Goal: Task Accomplishment & Management: Manage account settings

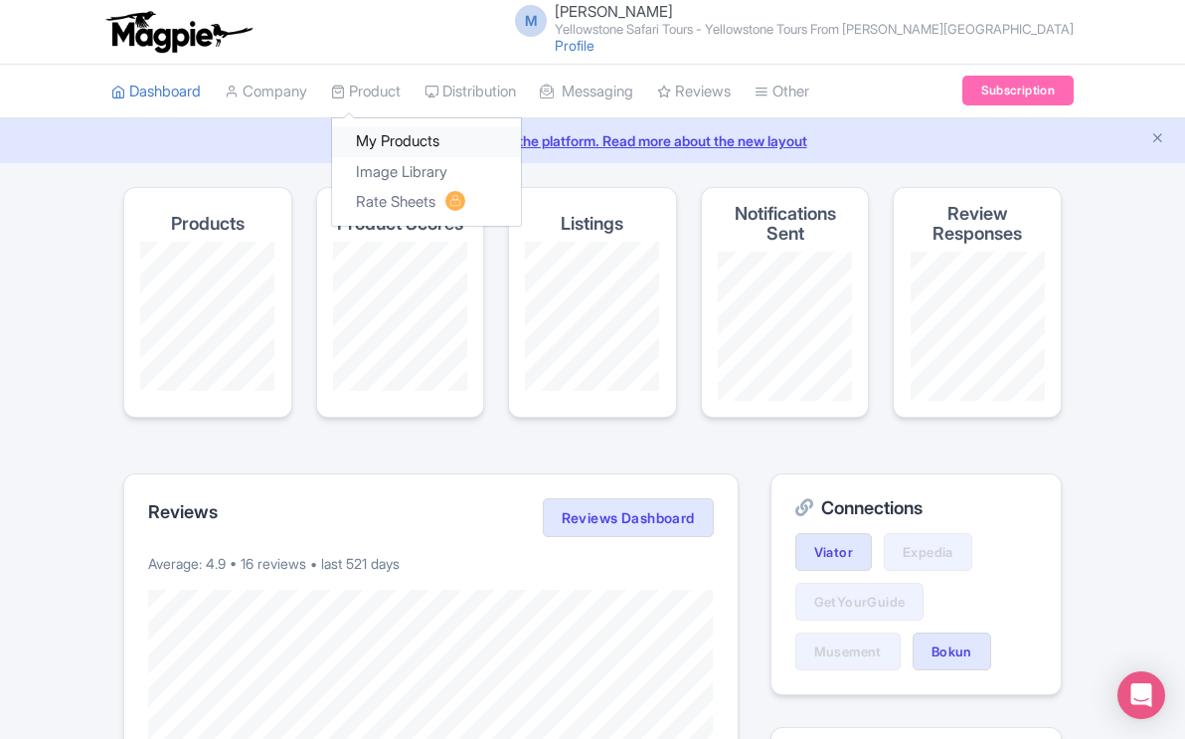
click at [404, 139] on link "My Products" at bounding box center [426, 141] width 189 height 31
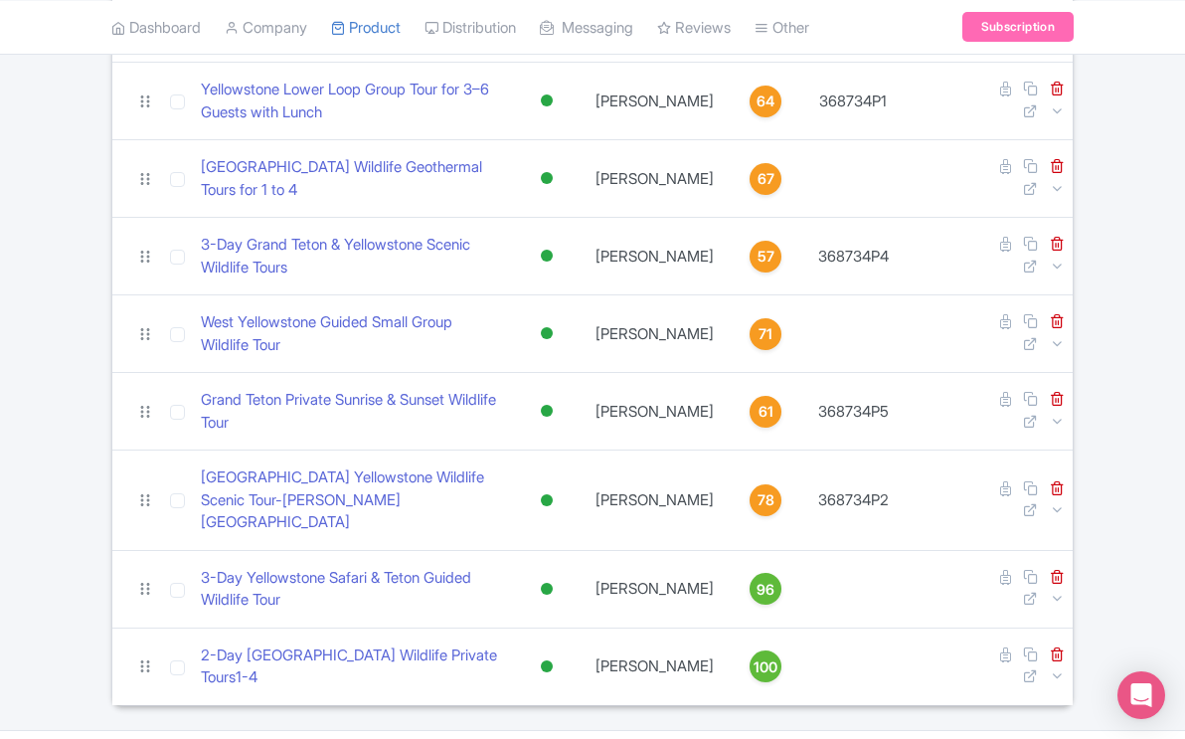
scroll to position [583, 0]
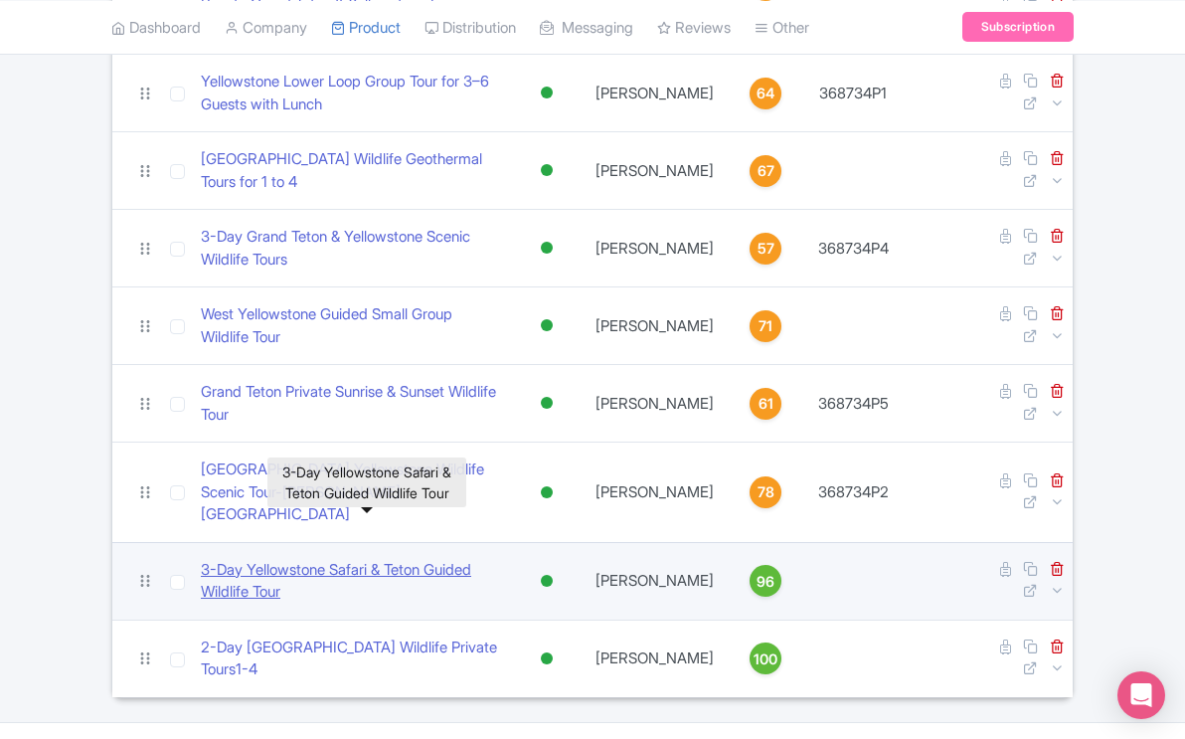
click at [455, 559] on link "​3-Day Yellowstone Safari & Teton Guided Wildlife Tour" at bounding box center [351, 581] width 301 height 45
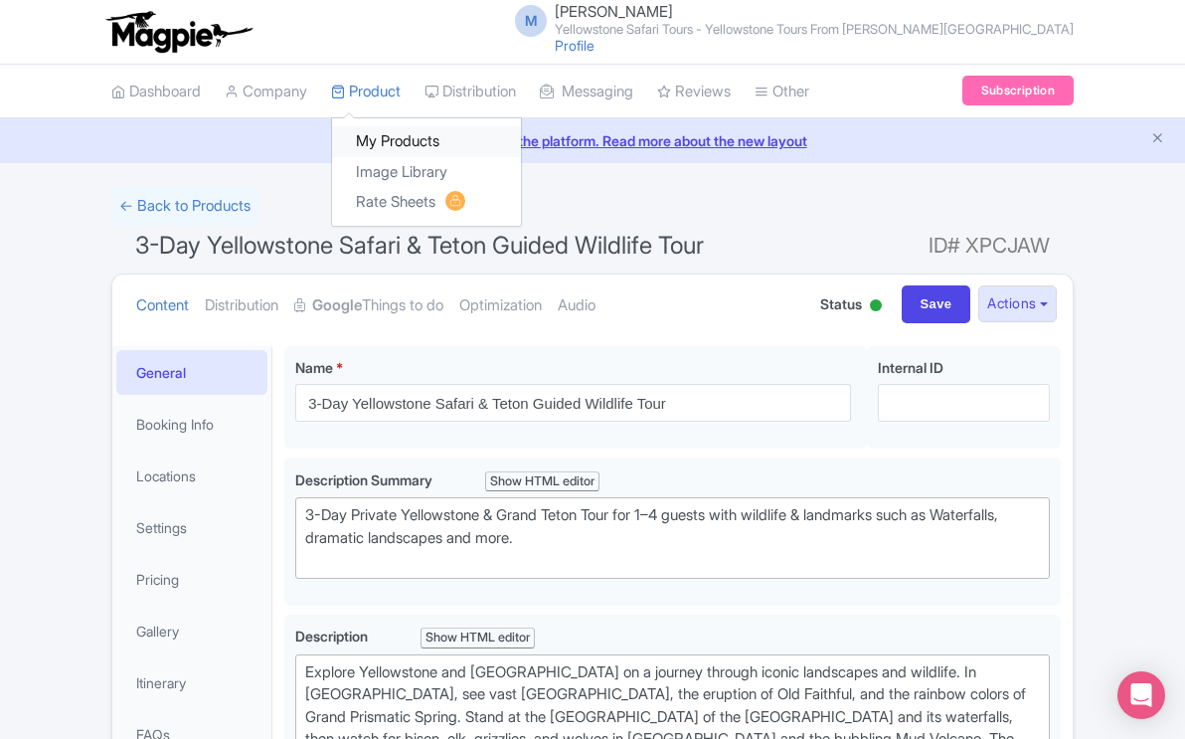
click at [382, 141] on link "My Products" at bounding box center [426, 141] width 189 height 31
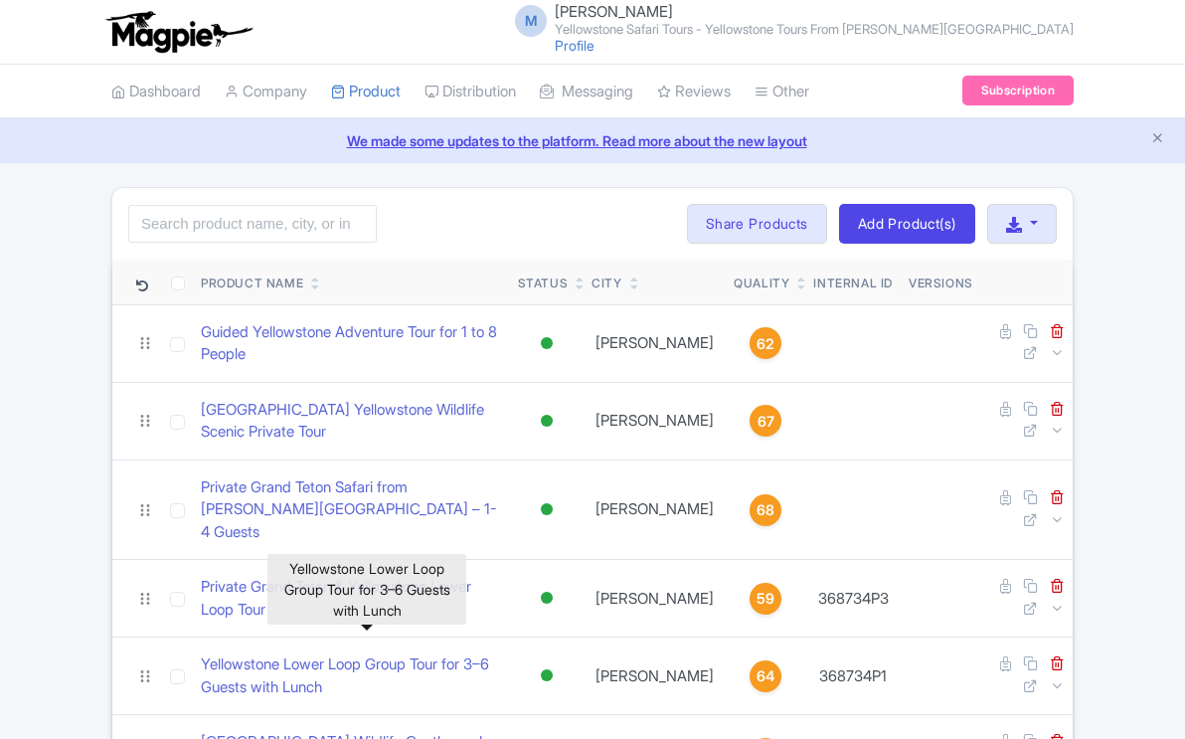
scroll to position [583, 0]
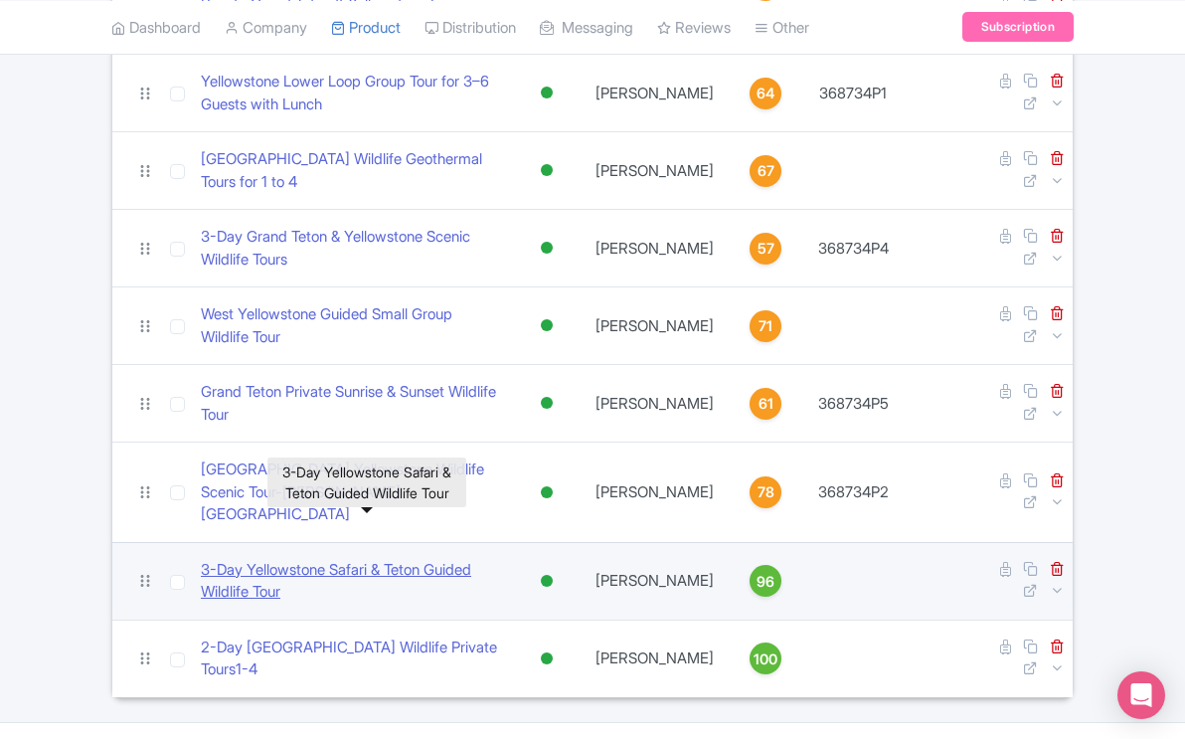
click at [409, 559] on link "​3-Day Yellowstone Safari & Teton Guided Wildlife Tour" at bounding box center [351, 581] width 301 height 45
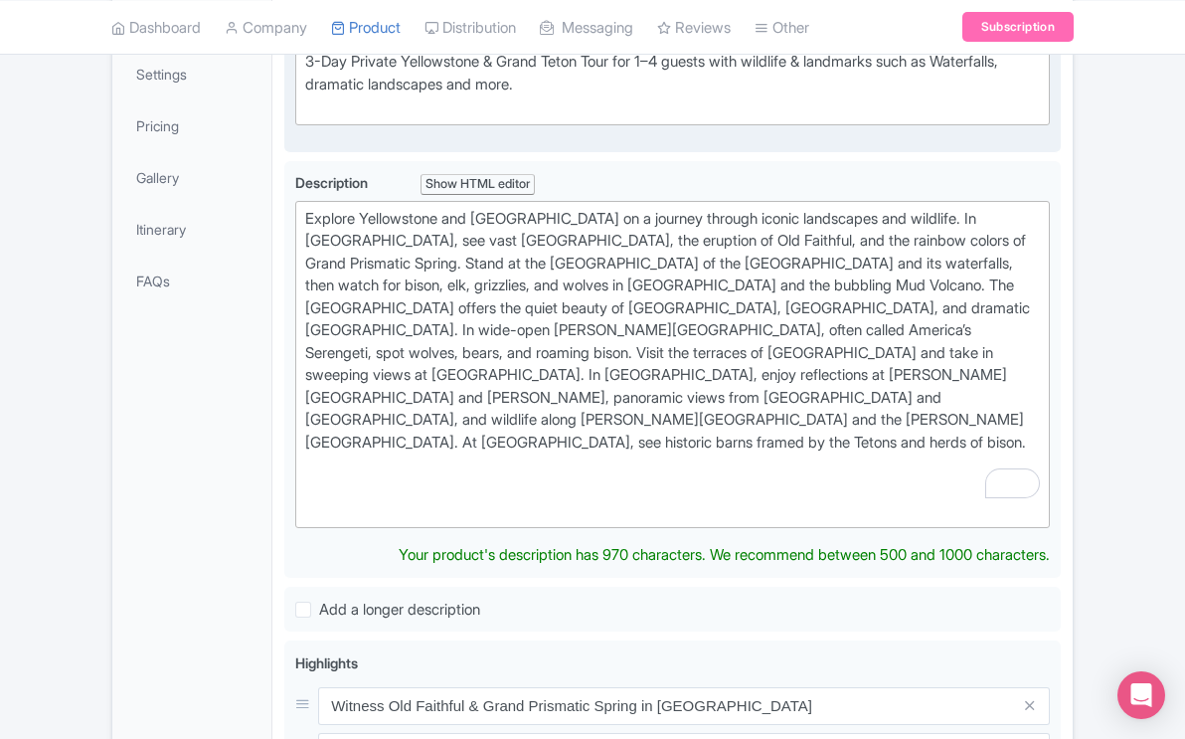
scroll to position [495, 0]
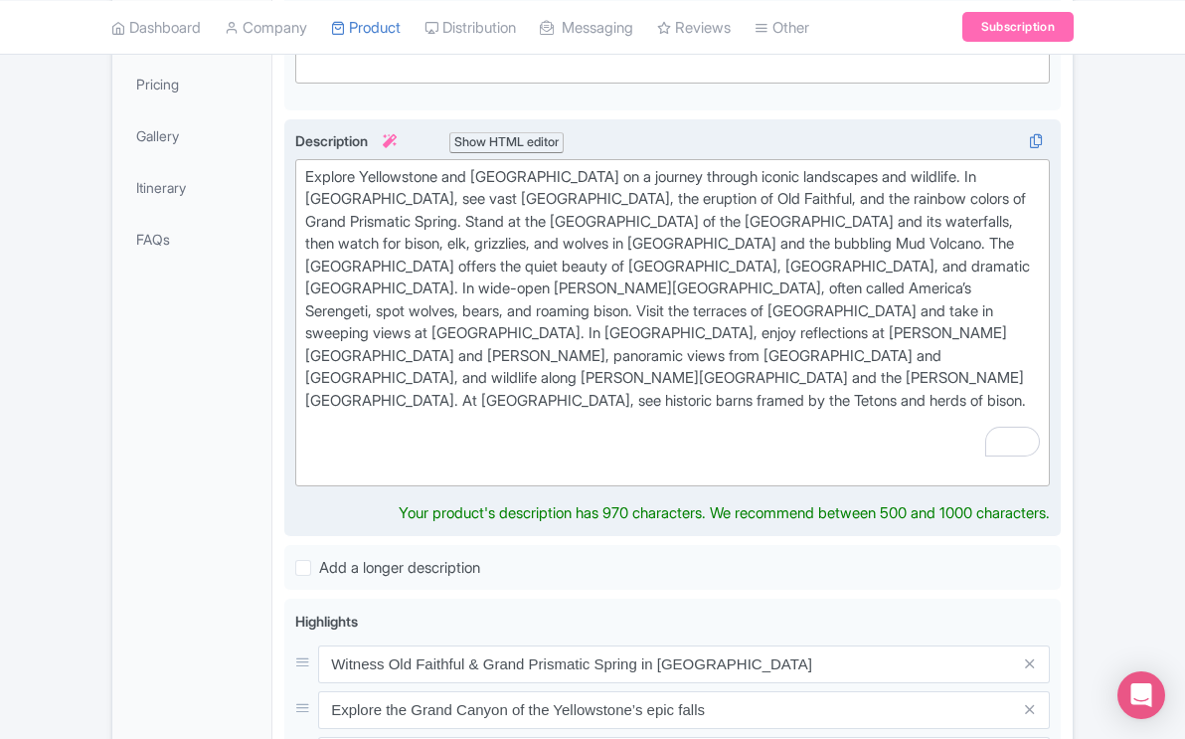
click at [843, 383] on div "Explore Yellowstone and Grand Teton on a journey through iconic landscapes and …" at bounding box center [672, 322] width 735 height 313
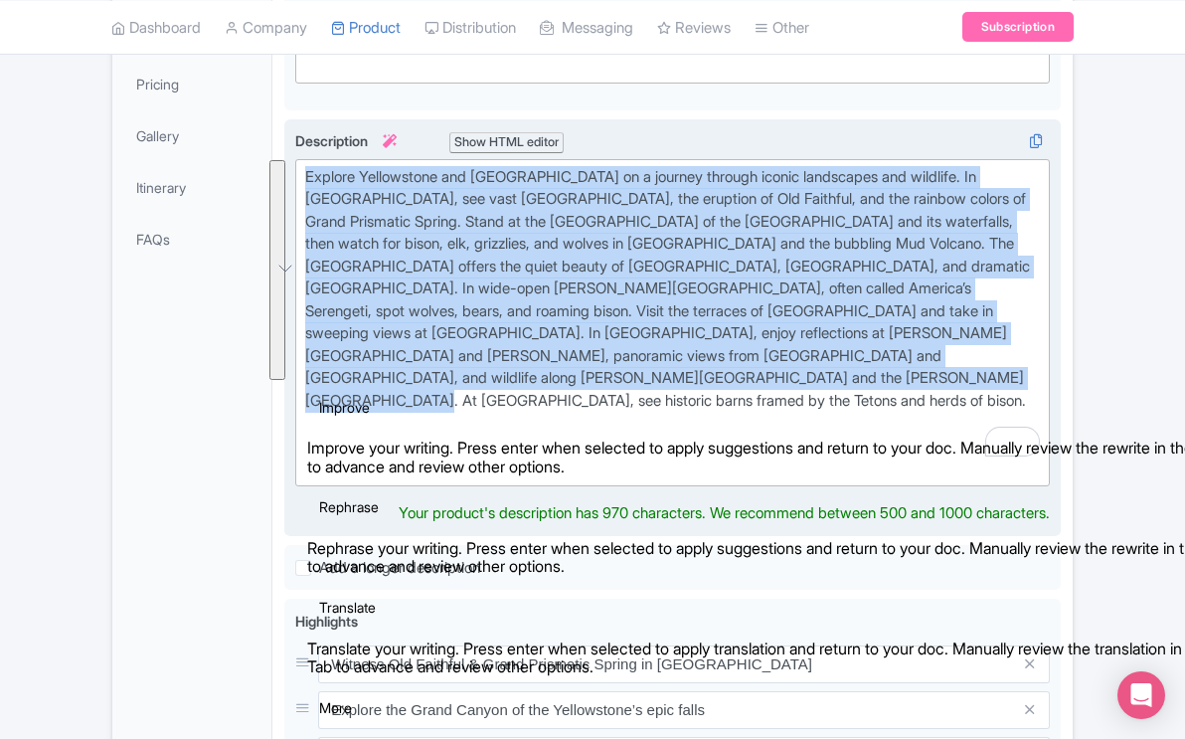
drag, startPoint x: 843, startPoint y: 383, endPoint x: 303, endPoint y: 180, distance: 576.9
click at [302, 180] on div "​3-Day Yellowstone Safari & Teton Guided Wildlife Tour Name * i ​3-Day Yellowst…" at bounding box center [673, 604] width 801 height 1531
copy div "Explore Yellowstone and Grand Teton on a journey through iconic landscapes and …"
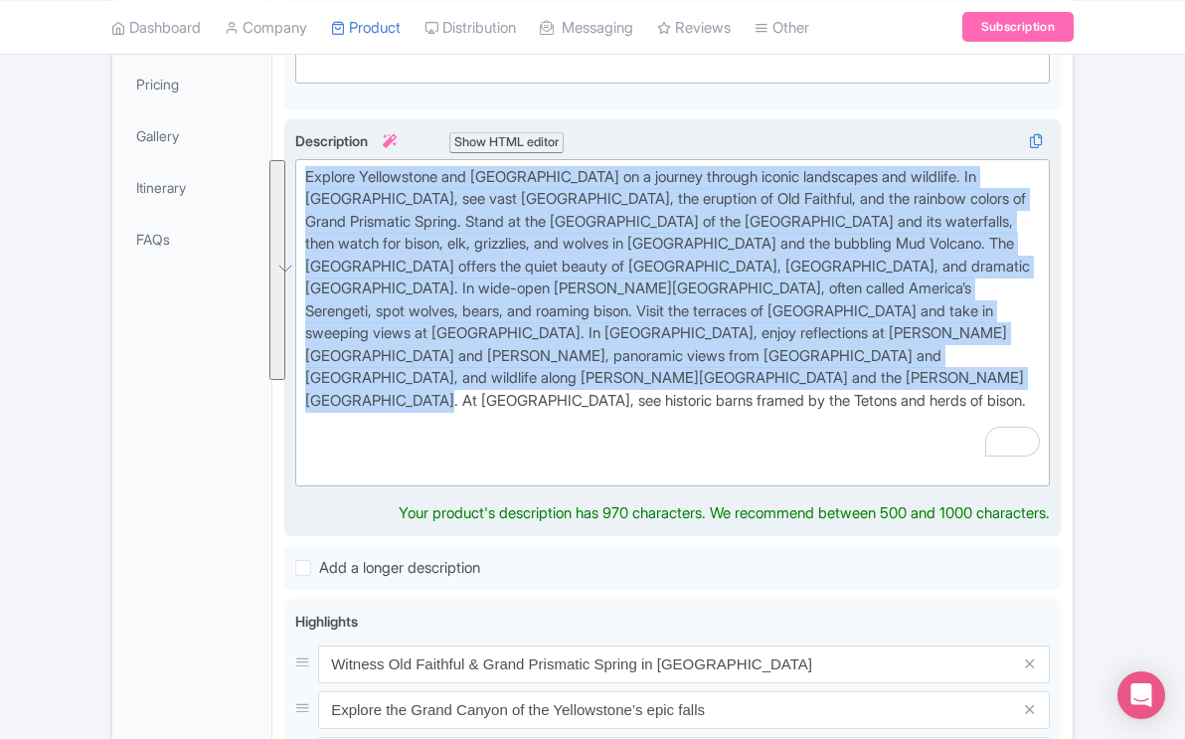
paste trix-editor "<div>Discover the wonders of Yellowstone and Grand Teton on an unforgettable jo…"
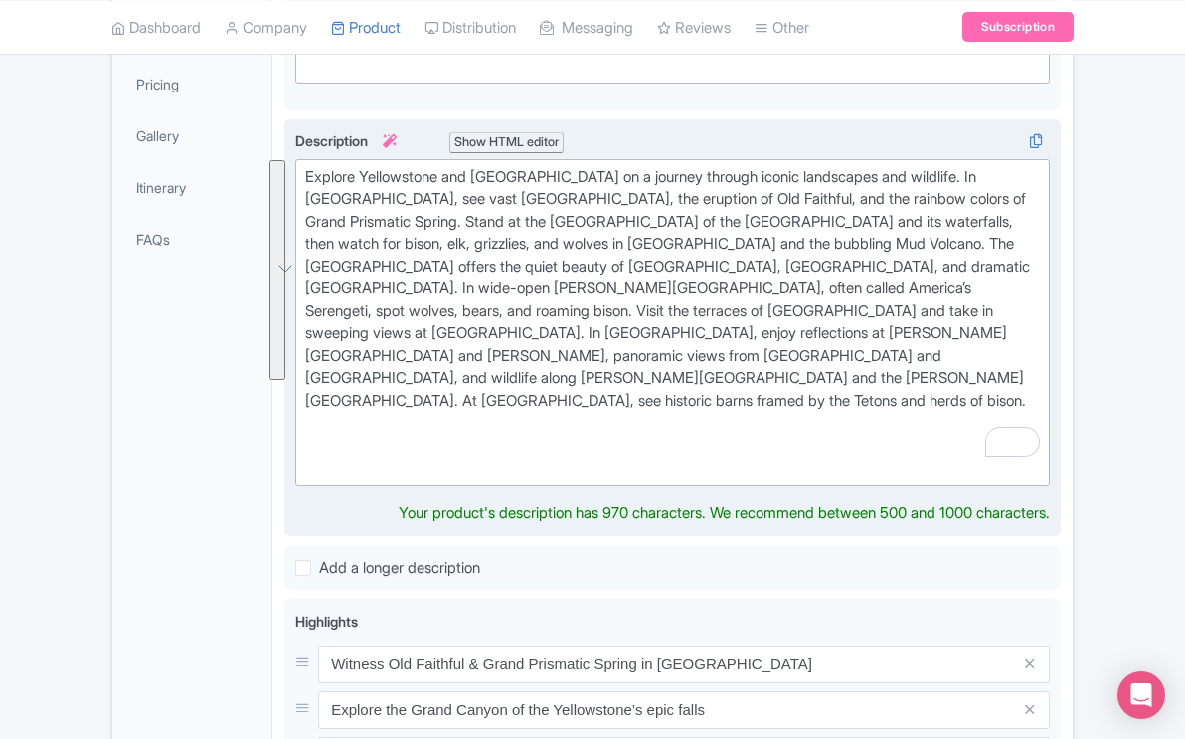
type trix-editor "<div>Discover the wonders of Yellowstone and Grand Teton on an unforgettable jo…"
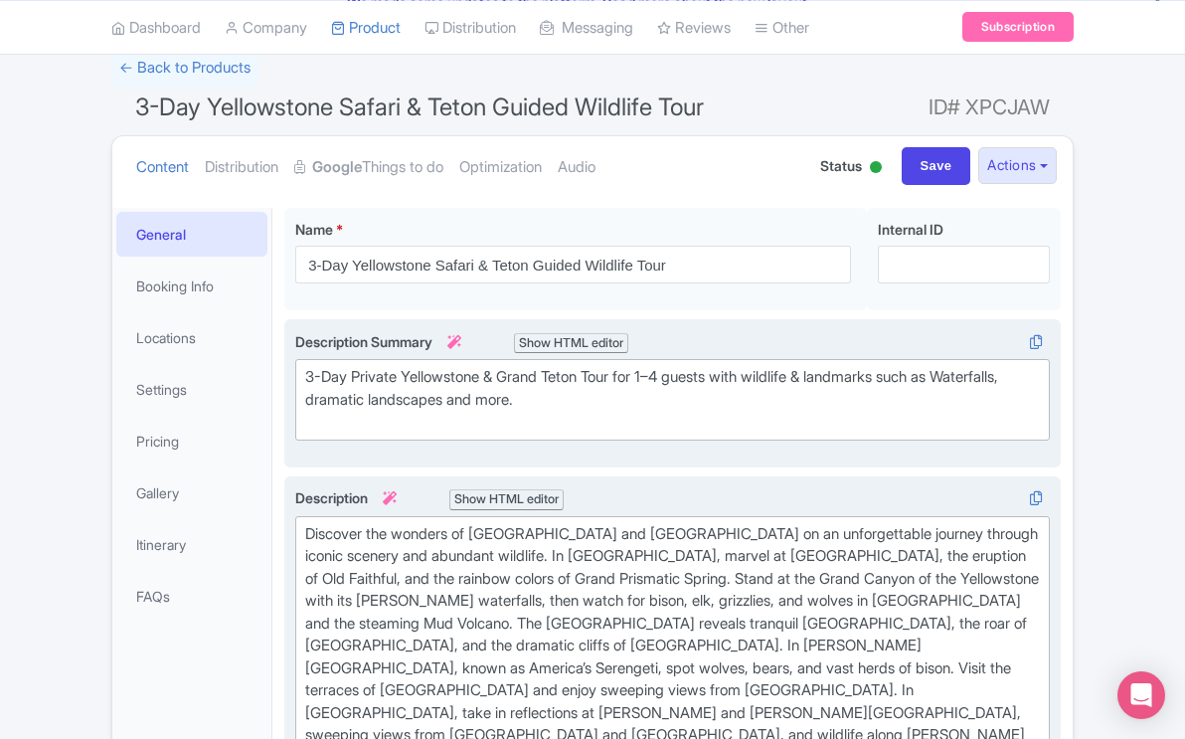
scroll to position [0, 0]
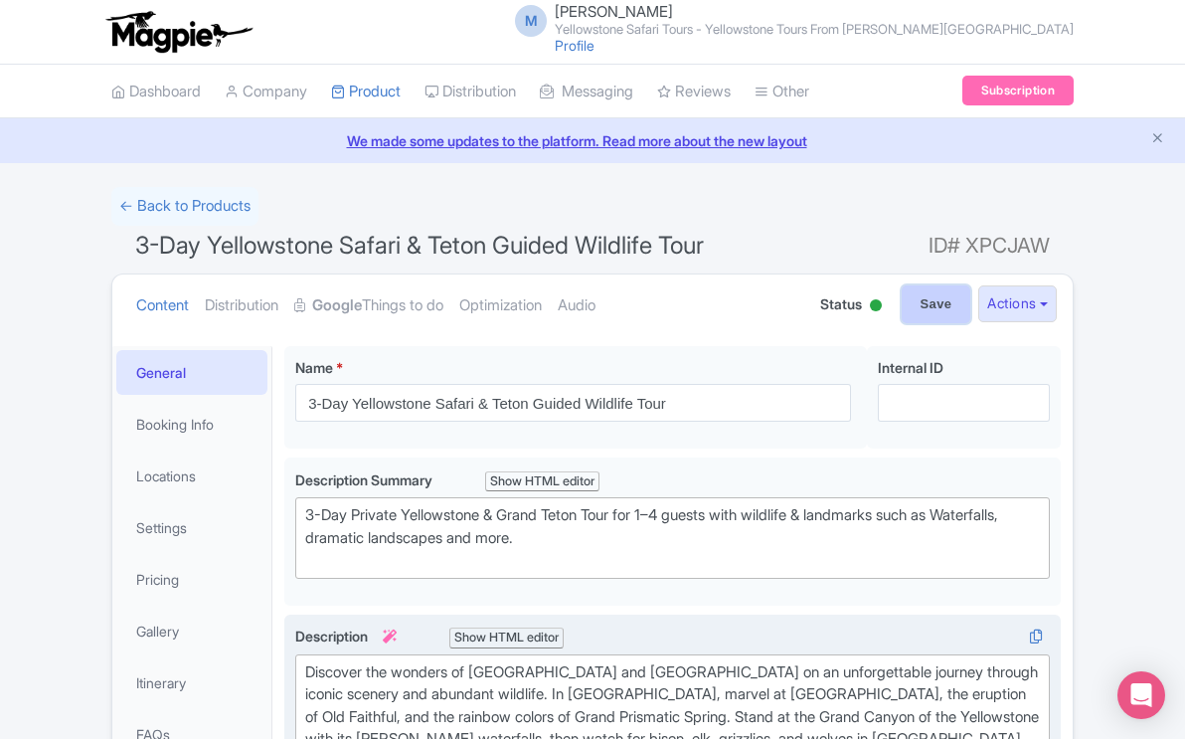
click at [922, 301] on input "Save" at bounding box center [937, 304] width 70 height 38
type input "Saving..."
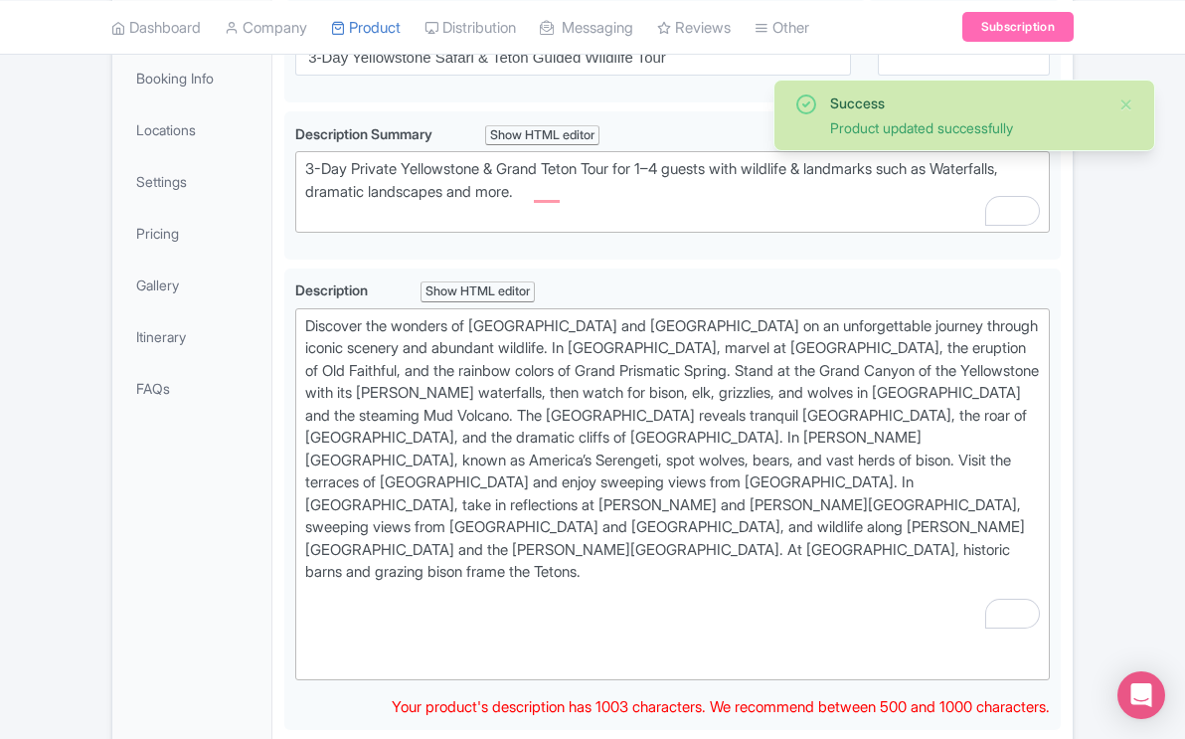
scroll to position [346, 0]
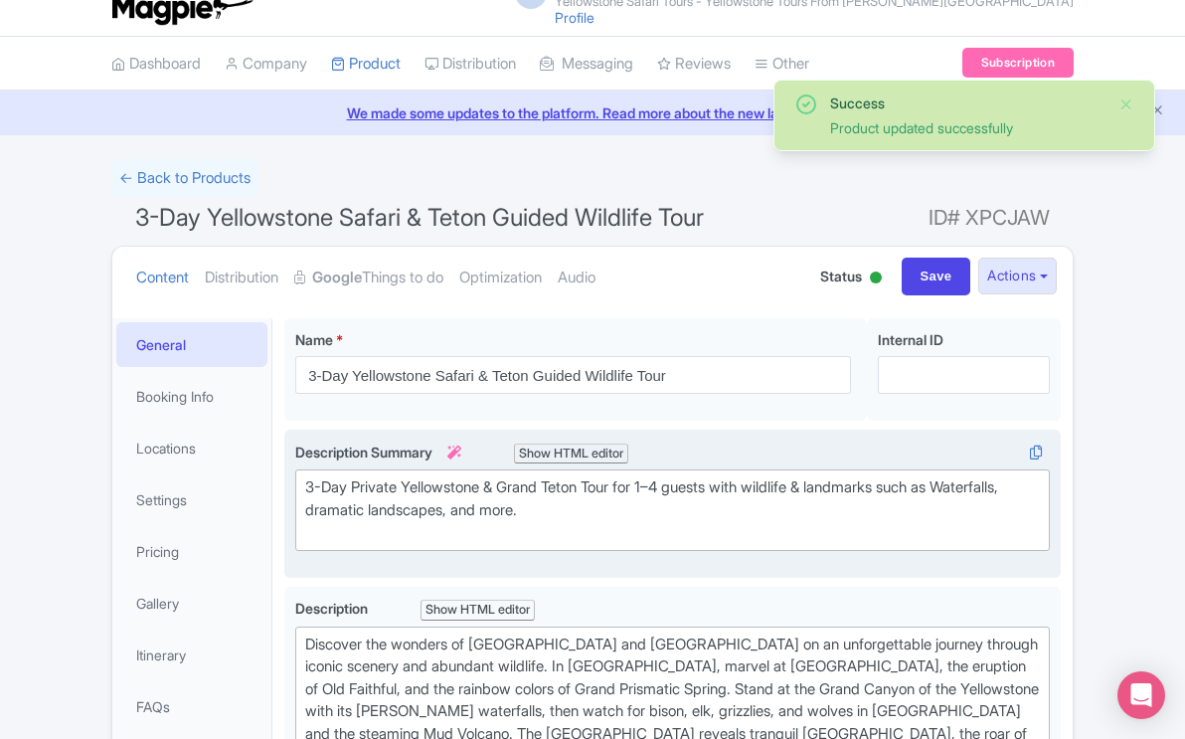
scroll to position [28, 0]
click at [815, 511] on div "3-Day Private Yellowstone & Grand Teton Tour for 1–4 guests with wildlife & lan…" at bounding box center [672, 510] width 735 height 68
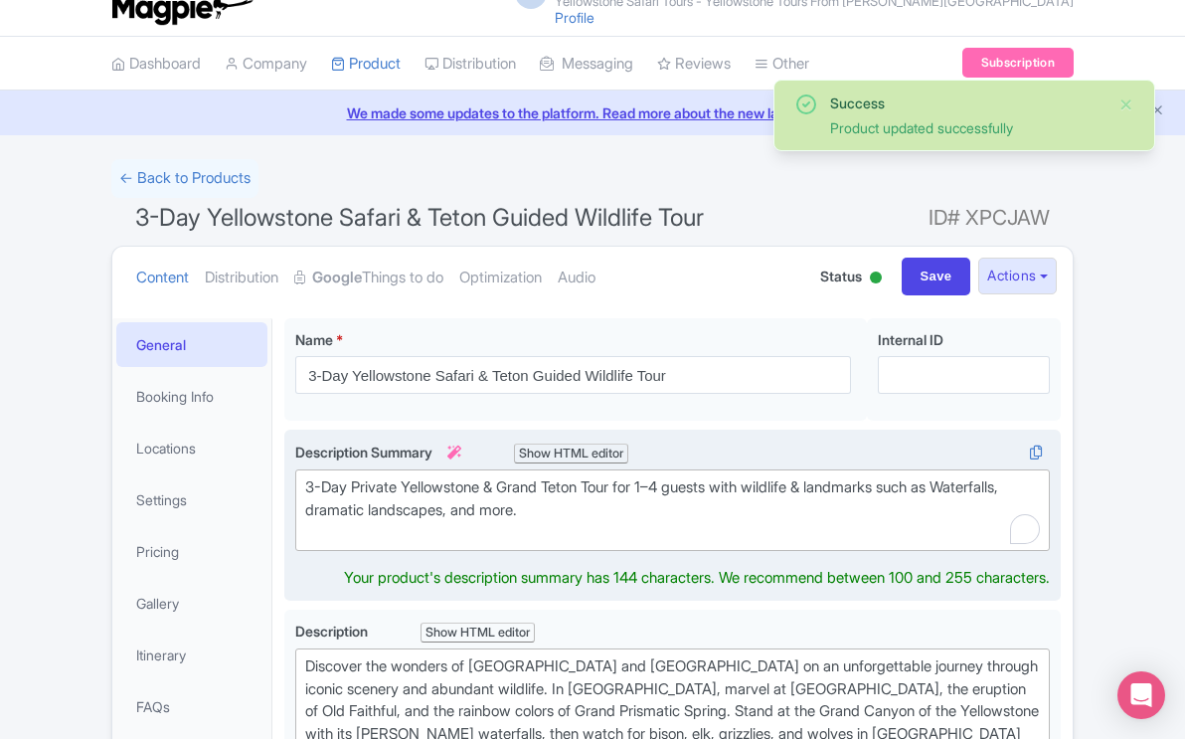
scroll to position [50, 0]
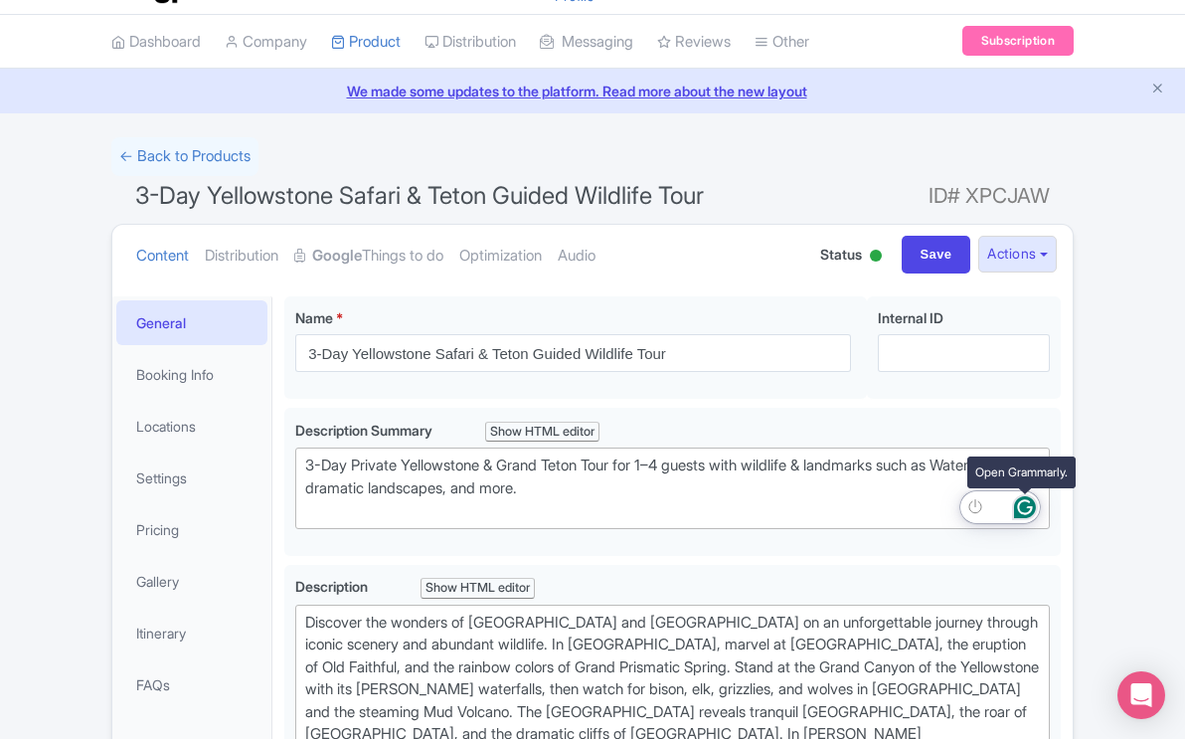
click at [1020, 509] on icon "Open Grammarly. 0 Suggestions." at bounding box center [1025, 507] width 22 height 22
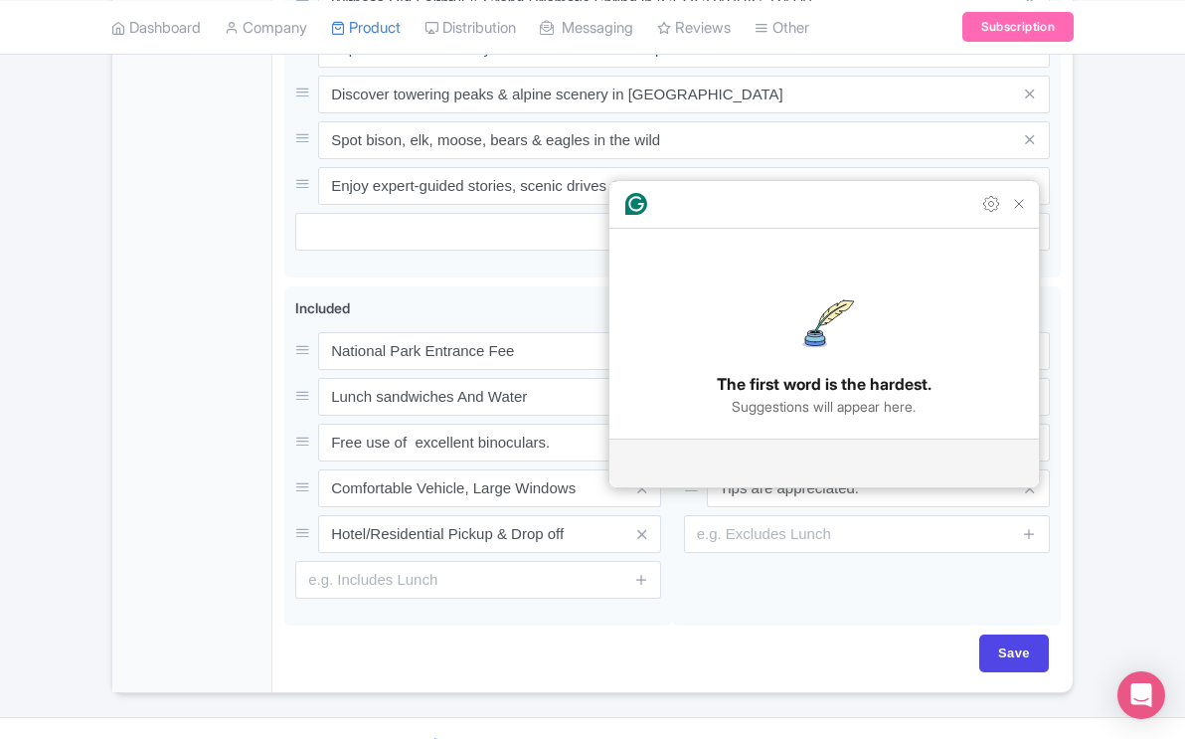
scroll to position [1174, 0]
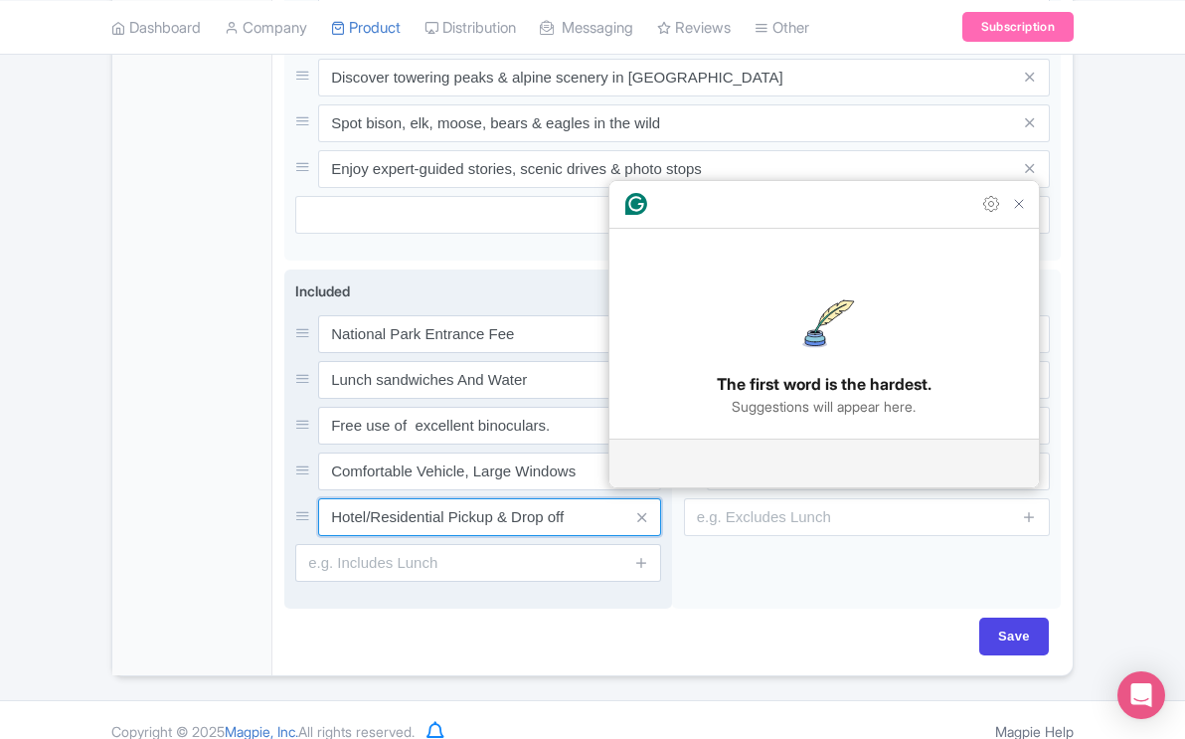
click at [592, 353] on input "Hotel/Residential Pickup & Drop off" at bounding box center [489, 334] width 343 height 38
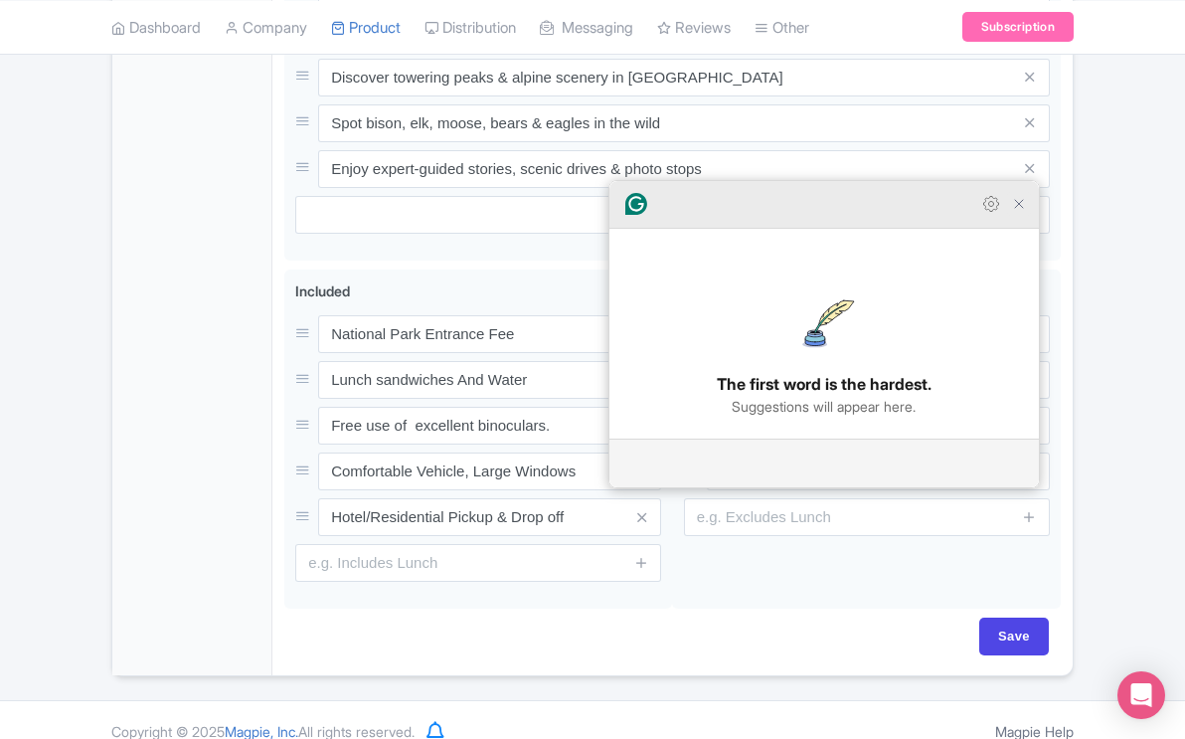
click at [1024, 212] on icon "Close Grammarly Assistant" at bounding box center [1019, 204] width 16 height 16
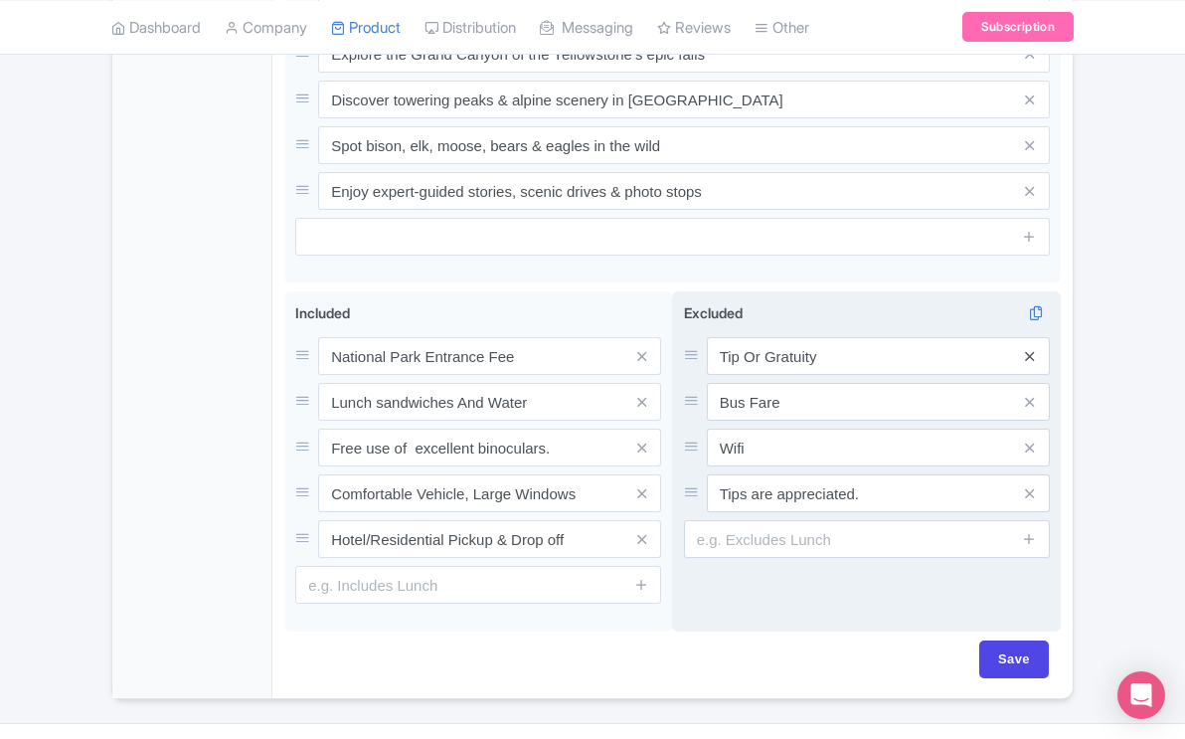
click at [1031, 349] on icon at bounding box center [1029, 356] width 9 height 15
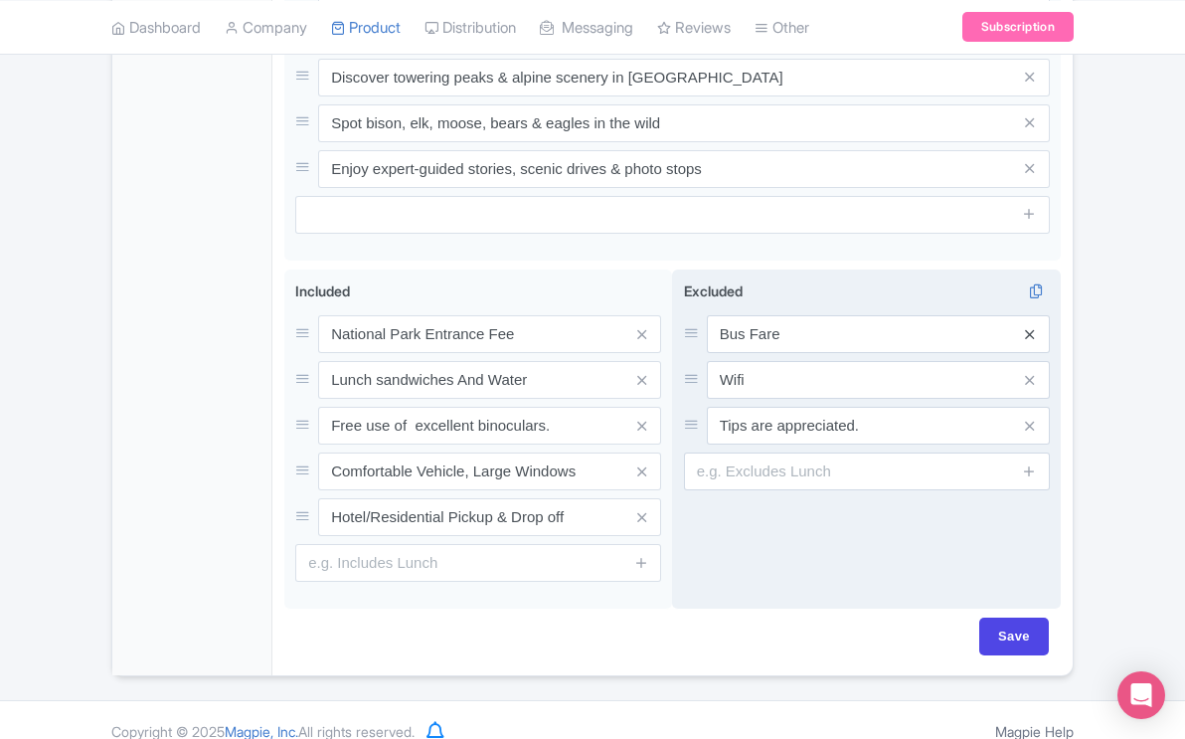
click at [1031, 327] on icon at bounding box center [1029, 334] width 9 height 15
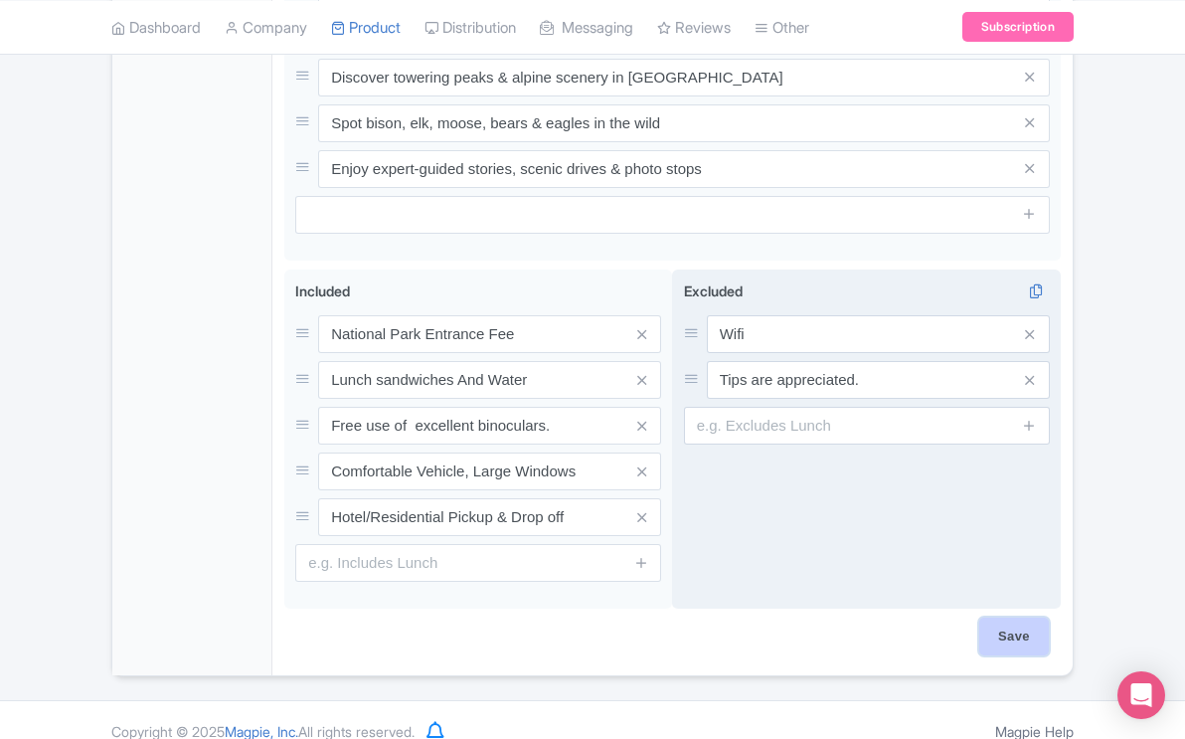
click at [1007, 618] on input "Save" at bounding box center [1015, 637] width 70 height 38
type input "Saving..."
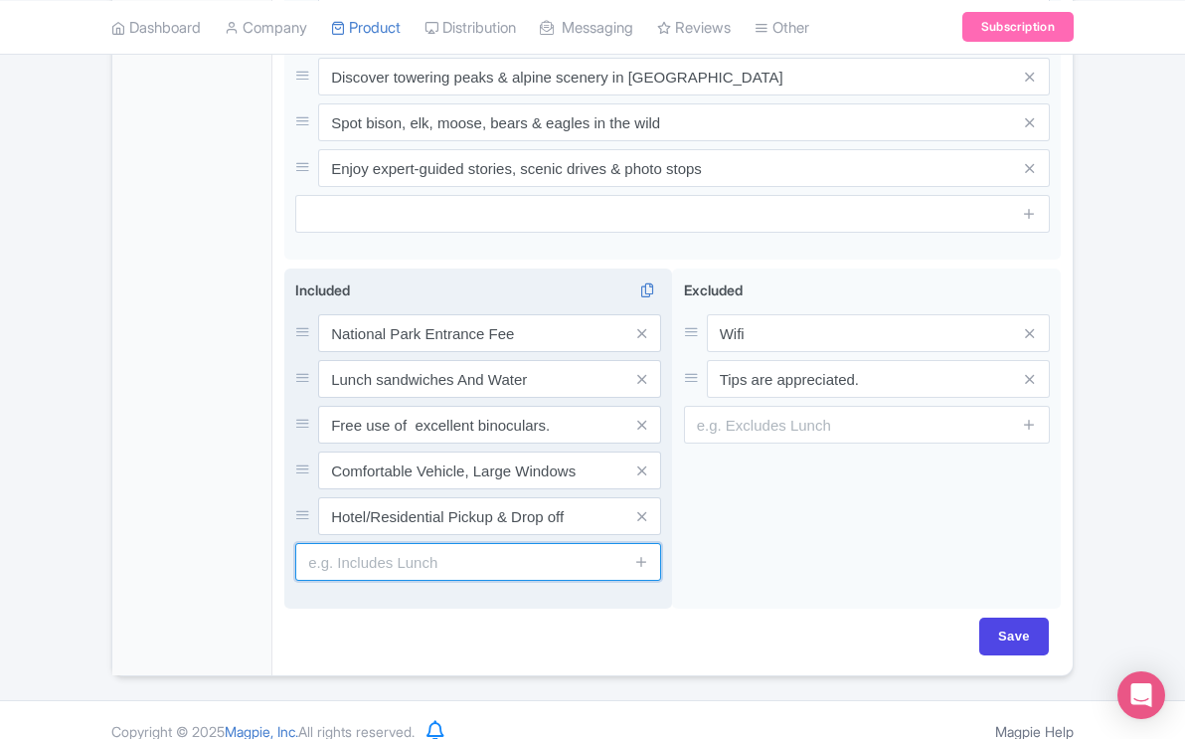
scroll to position [1174, 0]
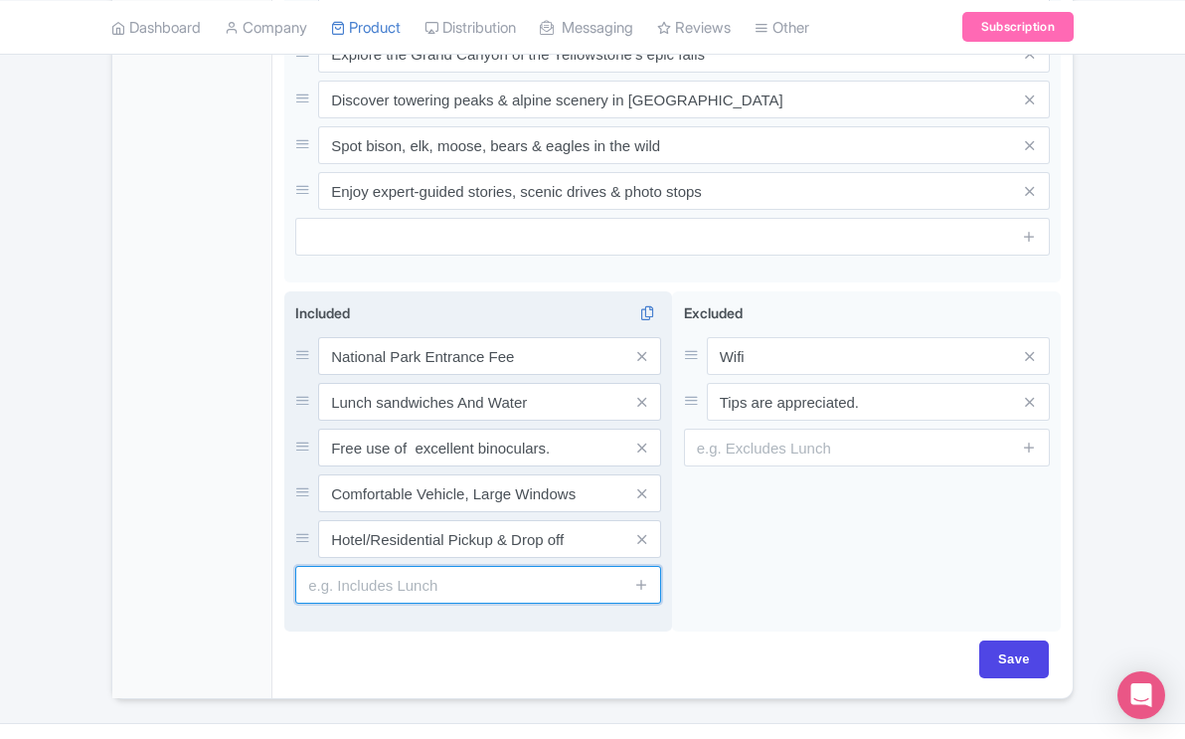
click at [468, 566] on input "text" at bounding box center [478, 585] width 366 height 38
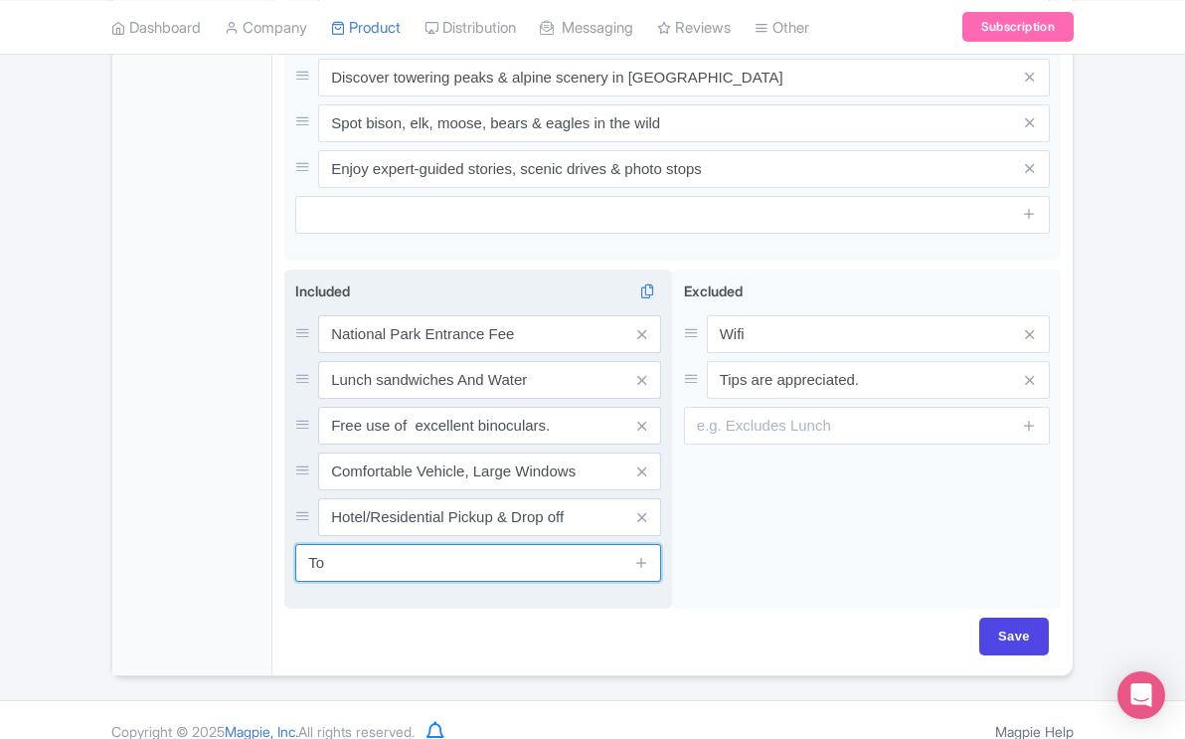
type input "T"
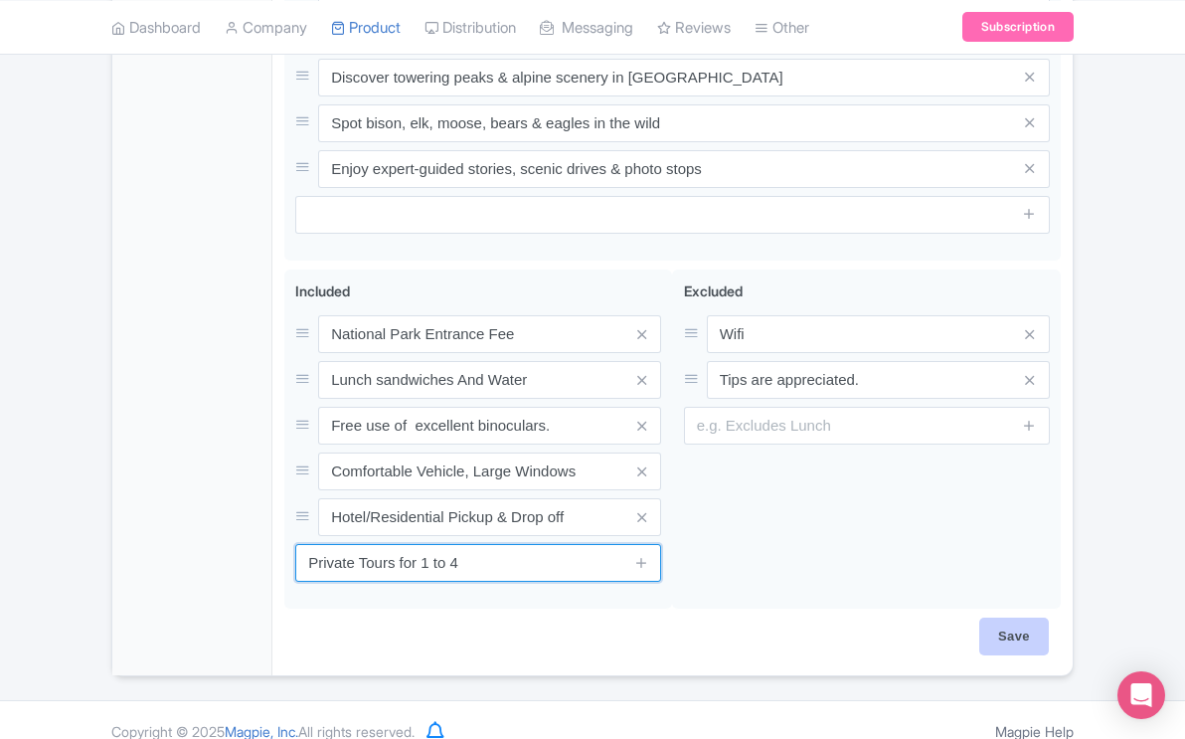
type input "Private Tours for 1 to 4"
click at [1011, 618] on input "Save" at bounding box center [1015, 637] width 70 height 38
type input "Saving..."
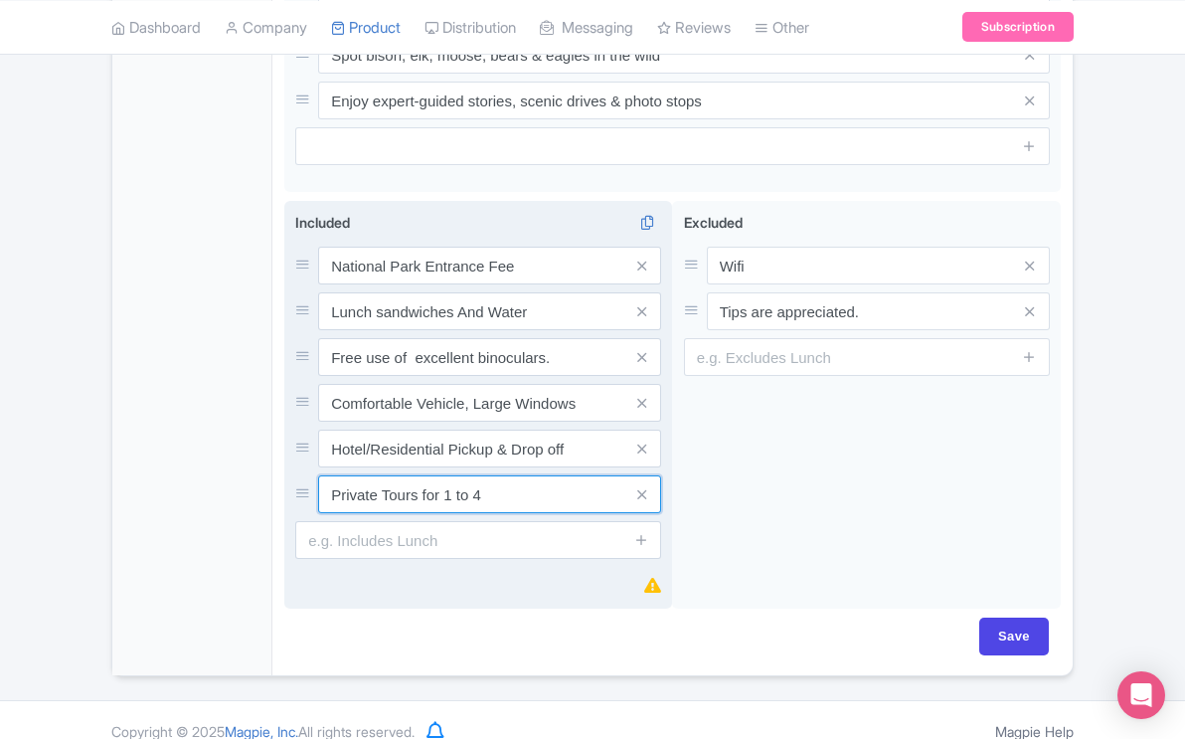
scroll to position [1242, 0]
click at [494, 284] on input "Private Tours for 1 to 4" at bounding box center [489, 266] width 343 height 38
drag, startPoint x: 494, startPoint y: 474, endPoint x: 321, endPoint y: 465, distance: 173.3
click at [321, 284] on input "Private Tours for 1 to 4" at bounding box center [489, 266] width 343 height 38
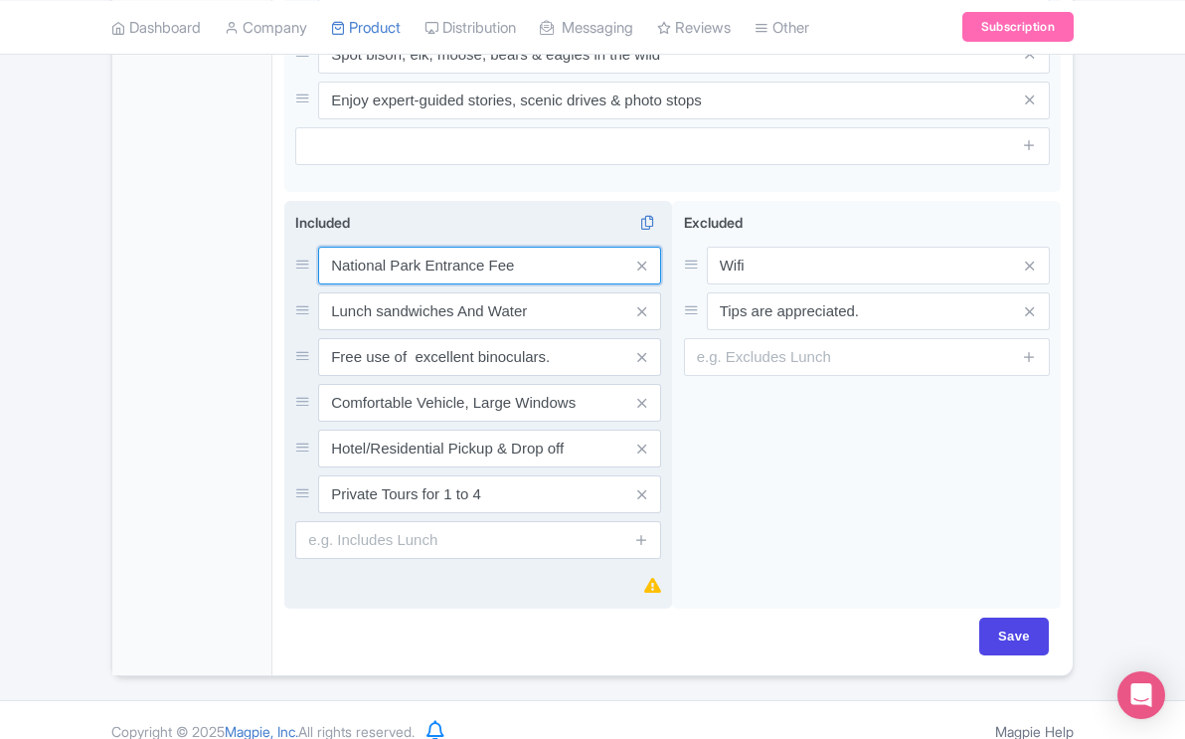
click at [548, 247] on input "National Park Entrance Fee" at bounding box center [489, 266] width 343 height 38
drag, startPoint x: 547, startPoint y: 247, endPoint x: 324, endPoint y: 239, distance: 222.9
click at [324, 247] on input "National Park Entrance Fee" at bounding box center [489, 266] width 343 height 38
paste input "Private Tours for 1 to 4"
type input "Private Tours for 1 to 4"
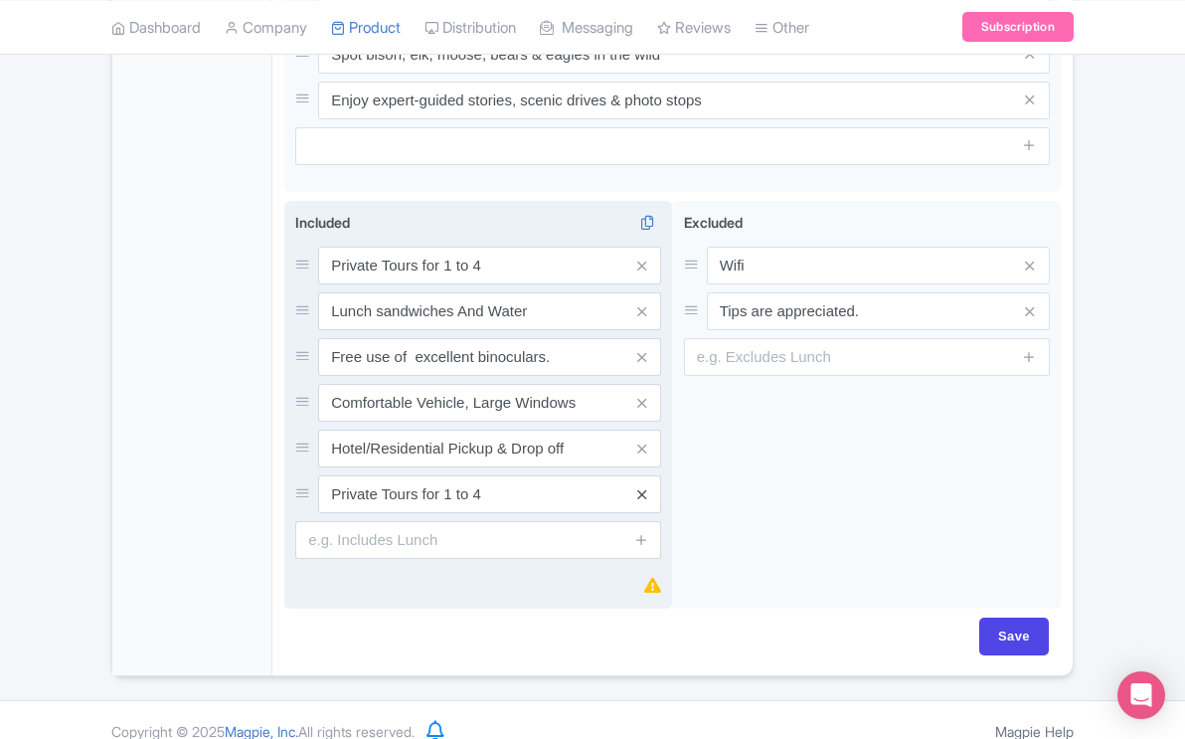
click at [638, 487] on icon at bounding box center [642, 494] width 9 height 15
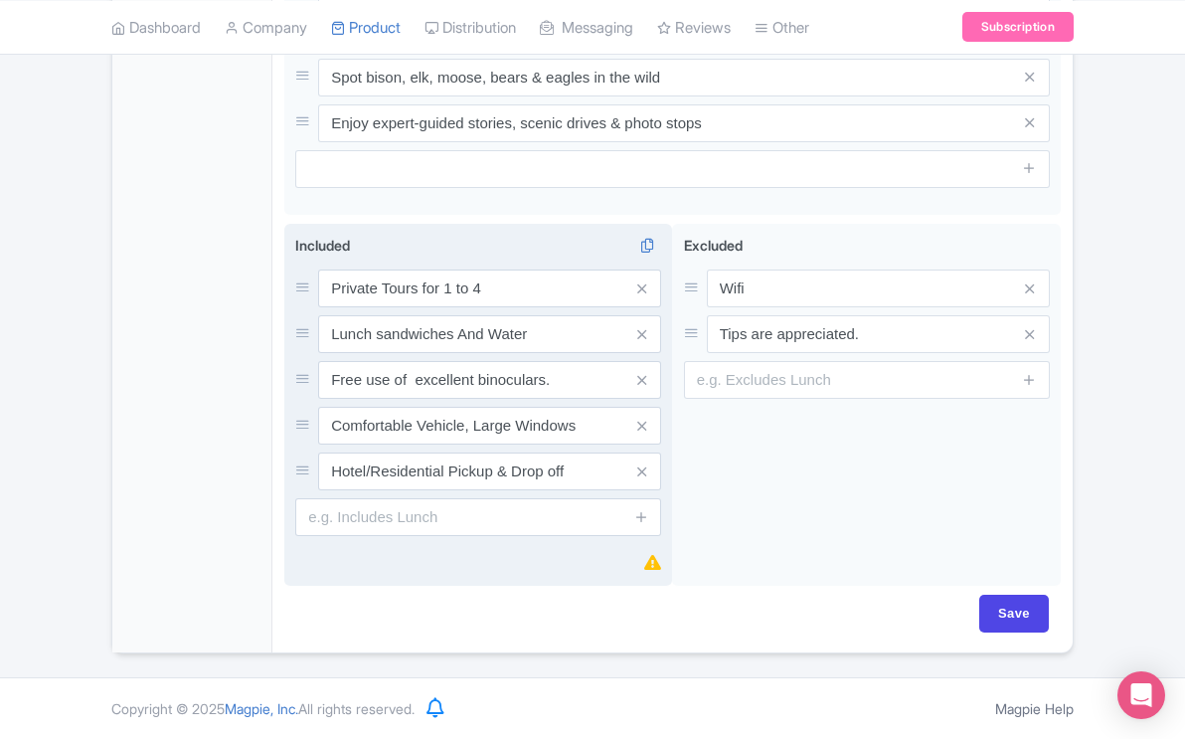
scroll to position [1196, 0]
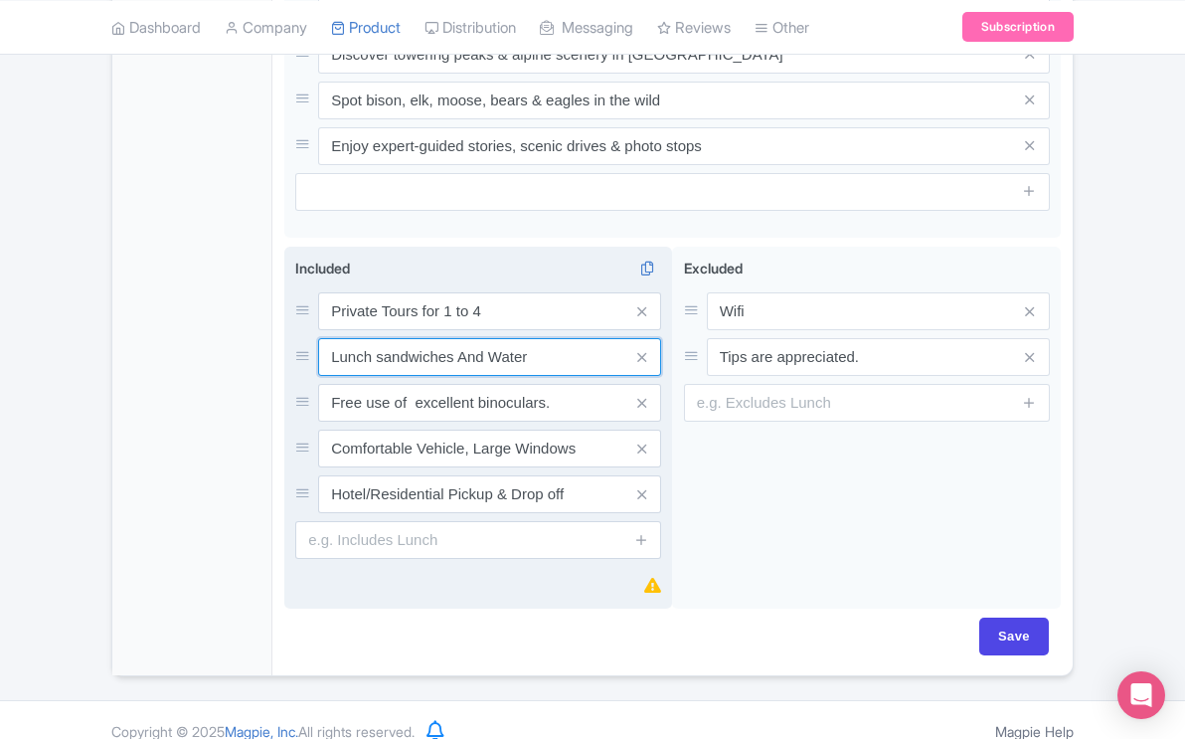
click at [331, 330] on input "Lunch sandwiches And Water" at bounding box center [489, 311] width 343 height 38
click at [483, 330] on input "Park Fees, Lunch sandwiches And Water" at bounding box center [489, 311] width 343 height 38
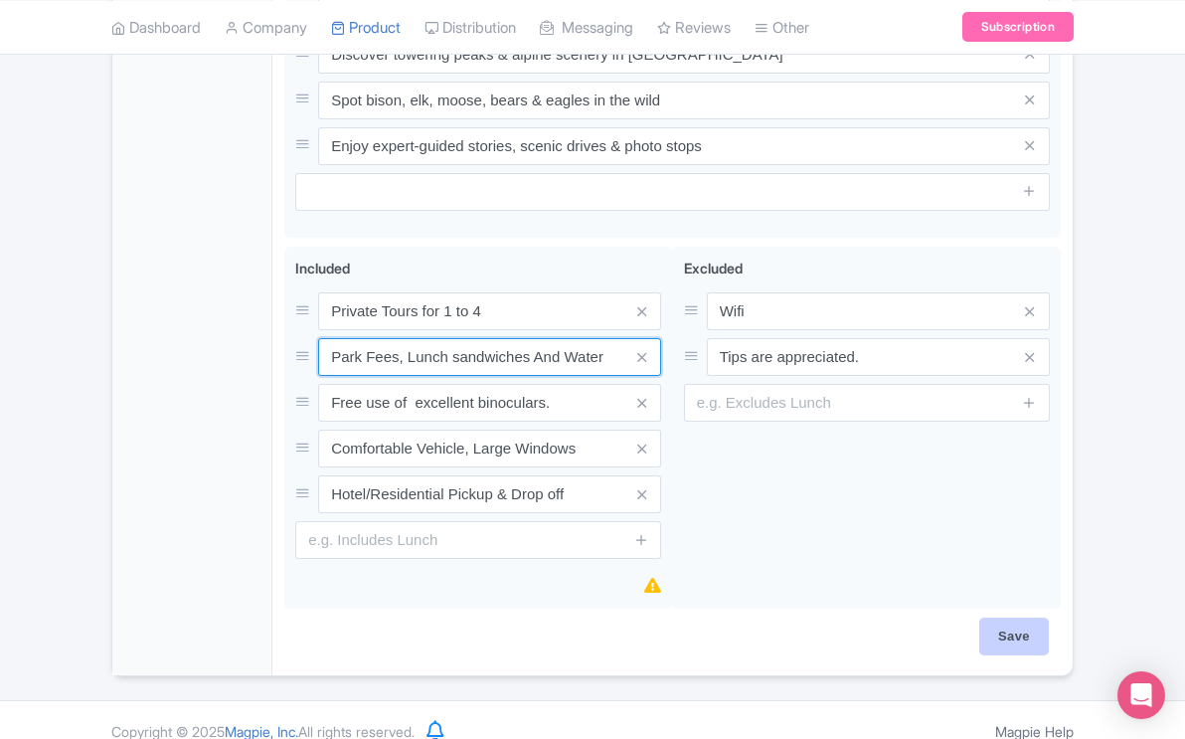
type input "Park Fees, Lunch sandwiches And Water"
click input "Save"
type input "Saving..."
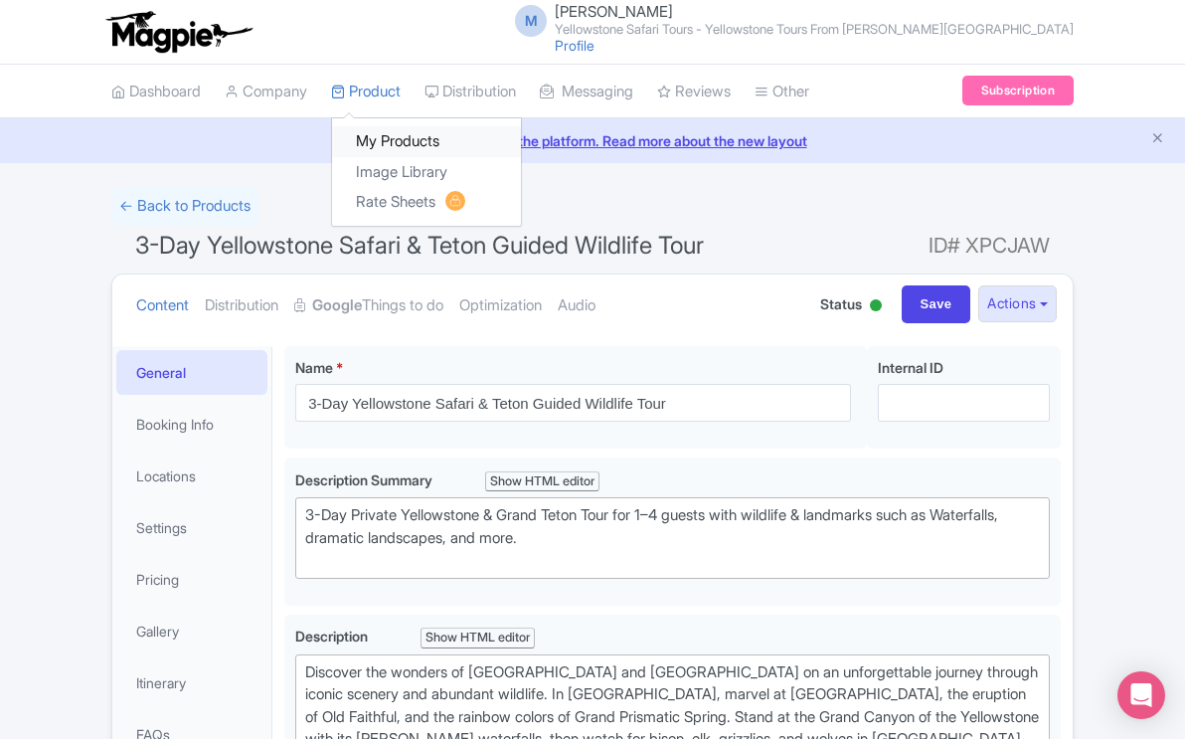
click at [391, 138] on link "My Products" at bounding box center [426, 141] width 189 height 31
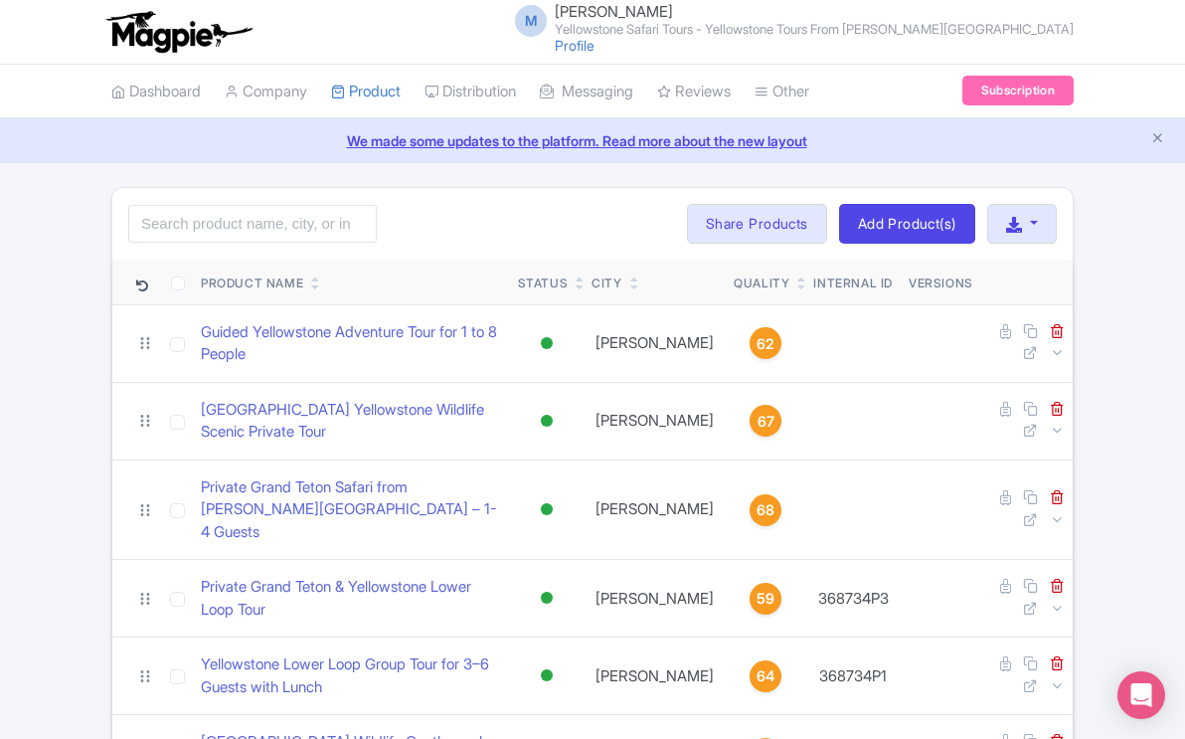
scroll to position [583, 0]
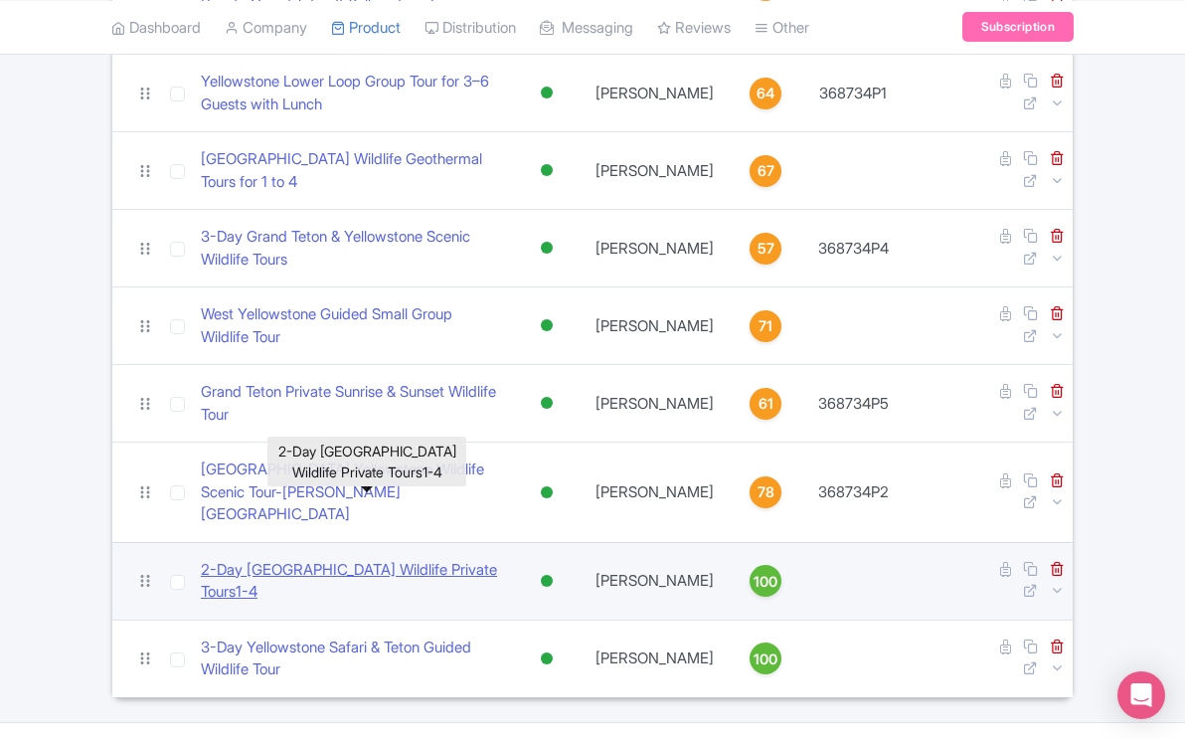
click at [413, 559] on link "2-Day [GEOGRAPHIC_DATA] Wildlife Private Tours1-4" at bounding box center [351, 581] width 301 height 45
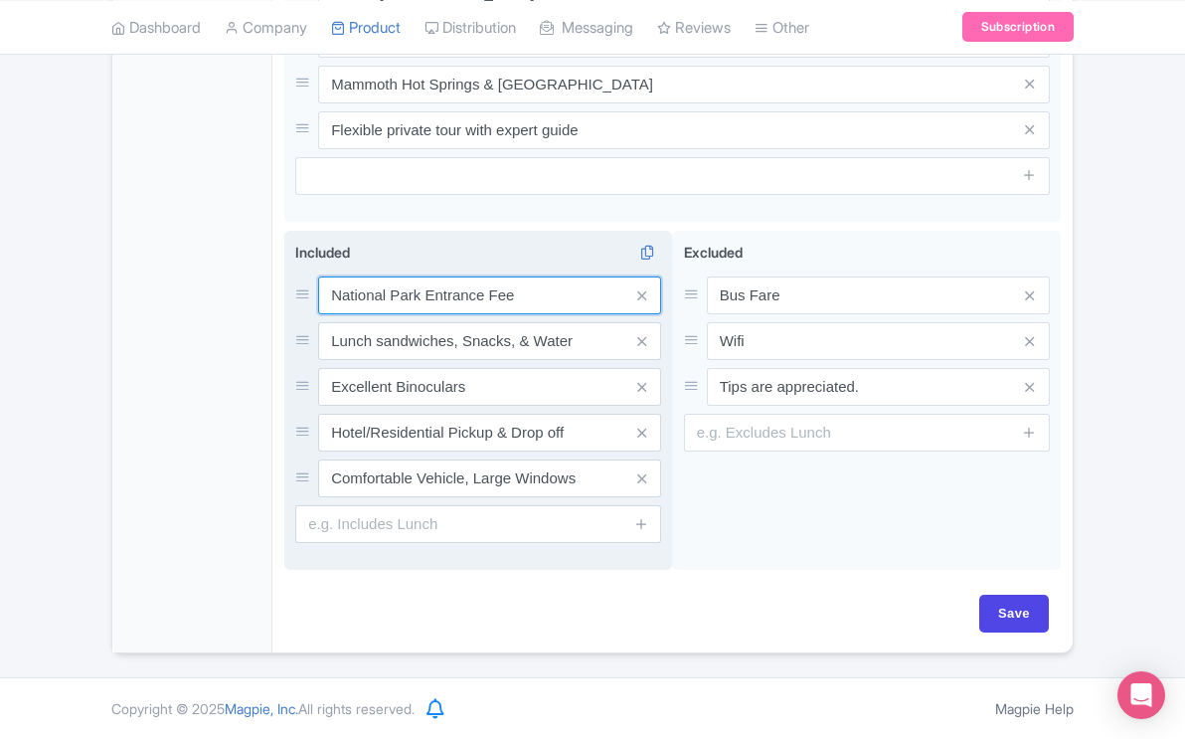
scroll to position [1145, 0]
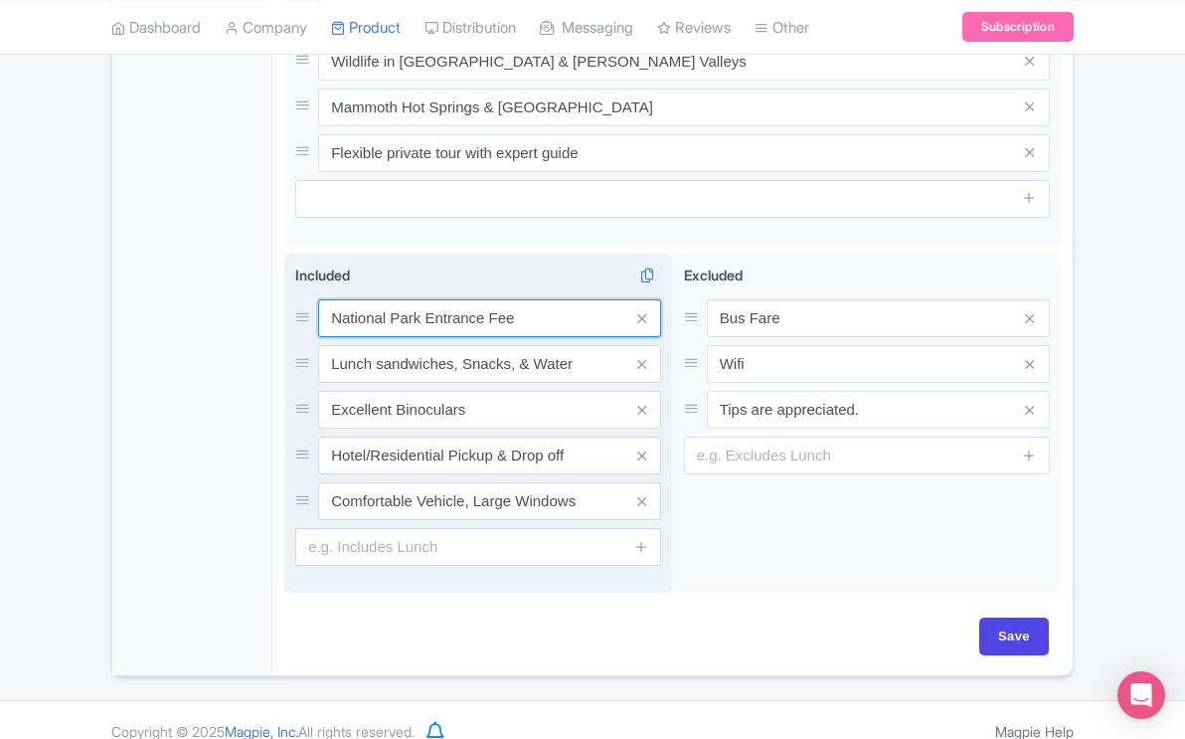
click at [523, 299] on input "National Park Entrance Fee" at bounding box center [489, 318] width 343 height 38
drag, startPoint x: 523, startPoint y: 299, endPoint x: 325, endPoint y: 298, distance: 197.9
click at [325, 299] on input "National Park Entrance Fee" at bounding box center [489, 318] width 343 height 38
type input "Private Tours for 1 to 4"
click at [330, 337] on input "Lunch sandwiches, Snacks, & Water" at bounding box center [489, 318] width 343 height 38
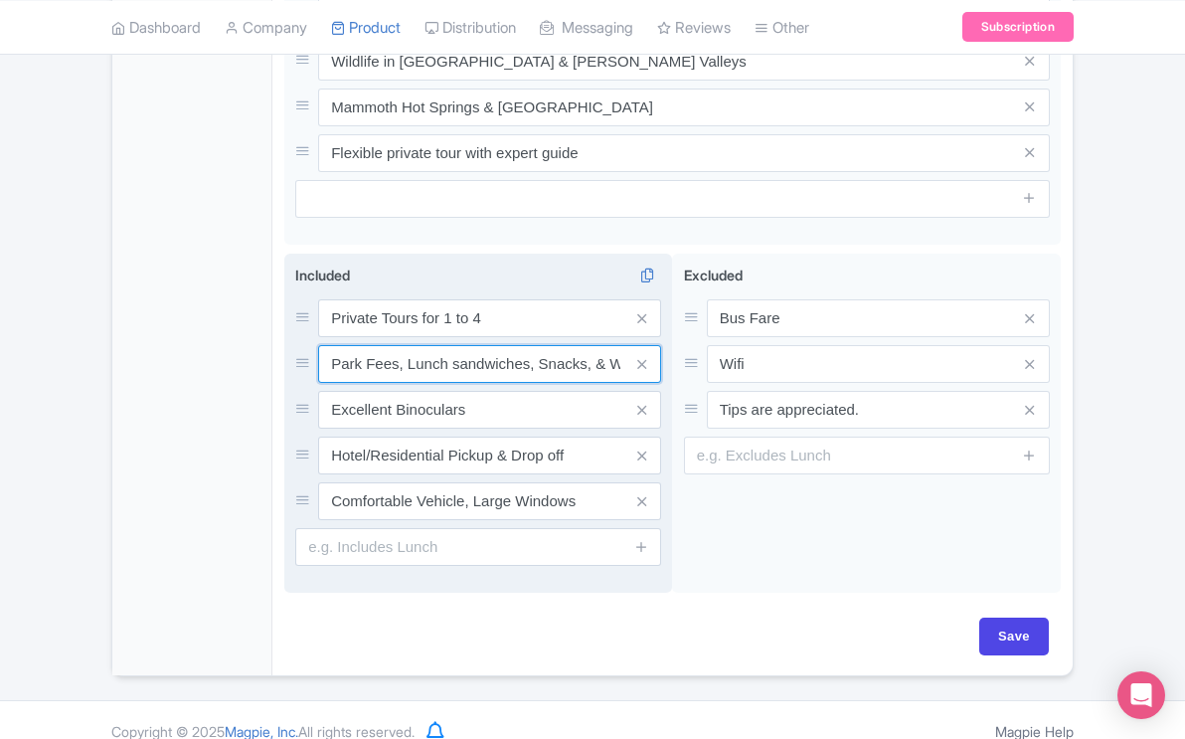
click at [587, 337] on input "Park Fees, Lunch sandwiches, Snacks, & Water" at bounding box center [489, 318] width 343 height 38
click at [592, 337] on input "Park Fees, Lunch sandwiches, Snacks, & Water" at bounding box center [489, 318] width 343 height 38
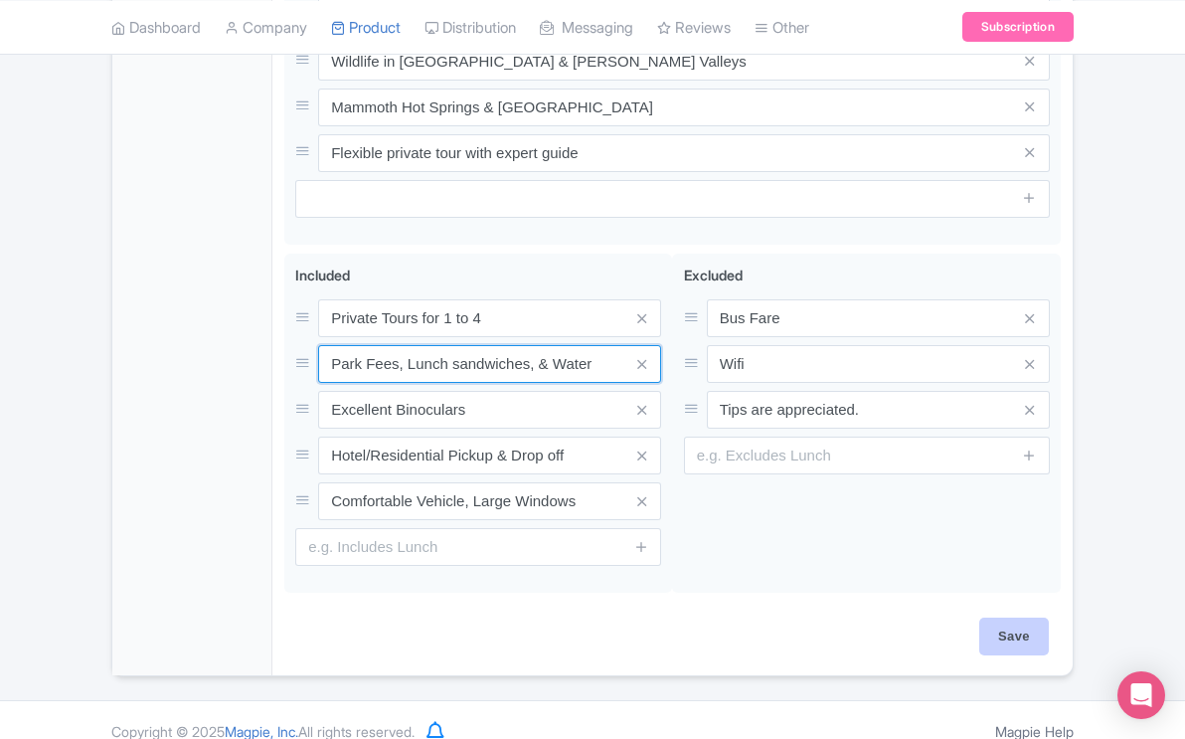
type input "Park Fees, Lunch sandwiches, & Water"
click at [1013, 618] on input "Save" at bounding box center [1015, 637] width 70 height 38
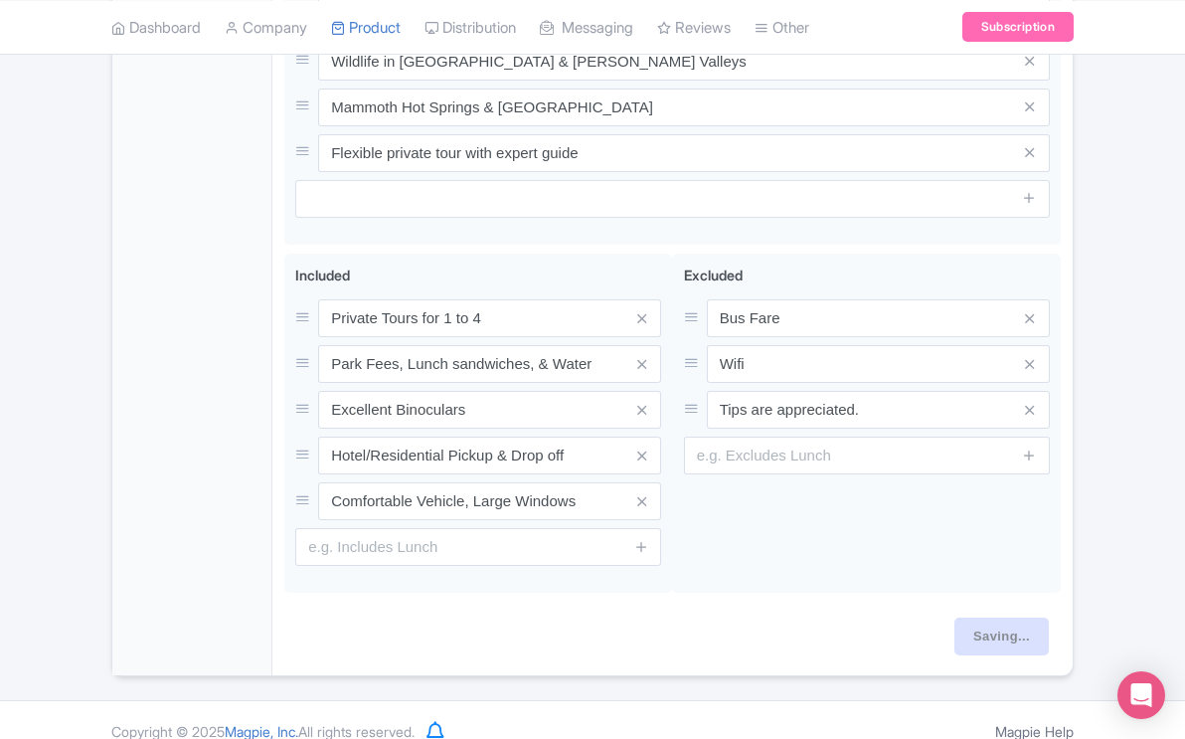
type input "Saving..."
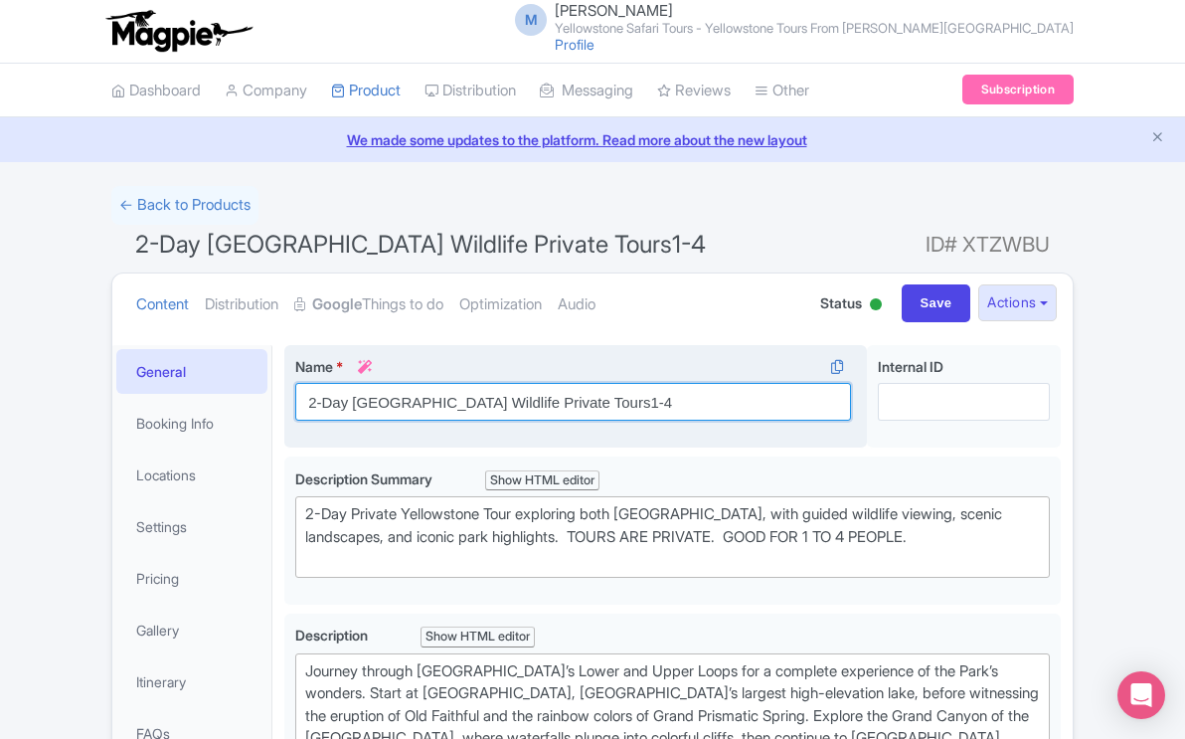
scroll to position [46, 0]
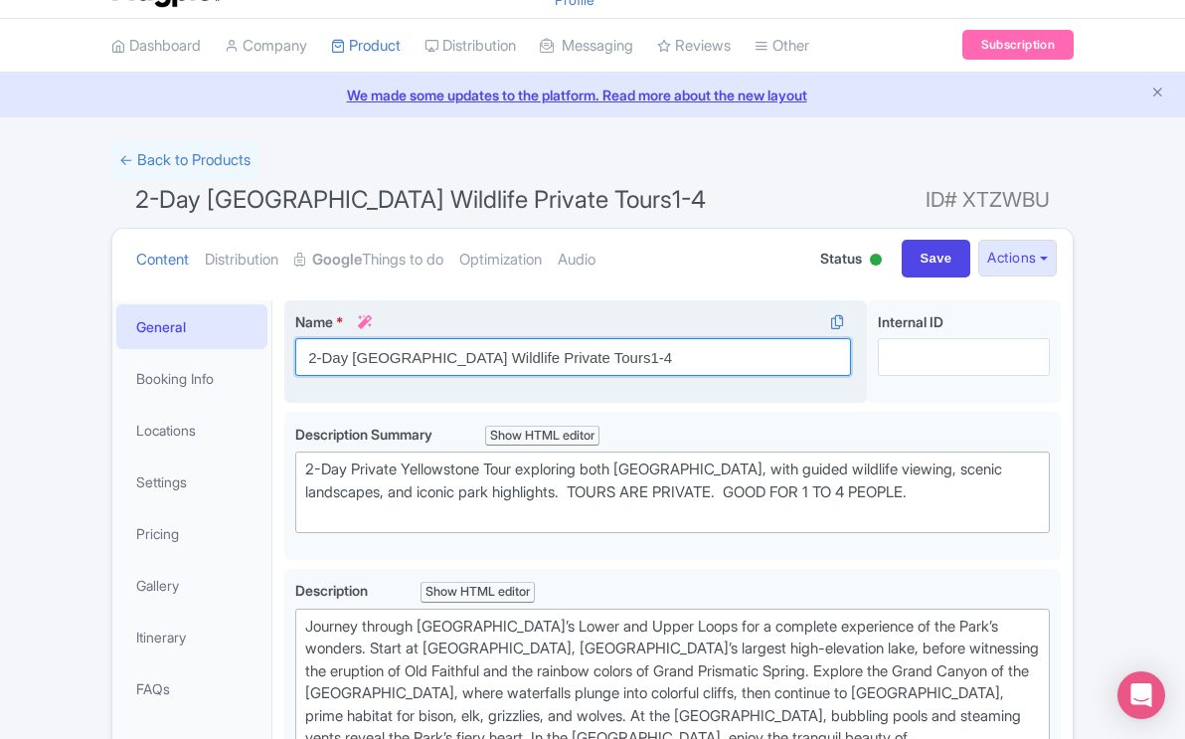
click at [663, 404] on div "Name * i 2-Day [GEOGRAPHIC_DATA] Wildlife Private Tours1-4 Your product's name …" at bounding box center [575, 351] width 583 height 103
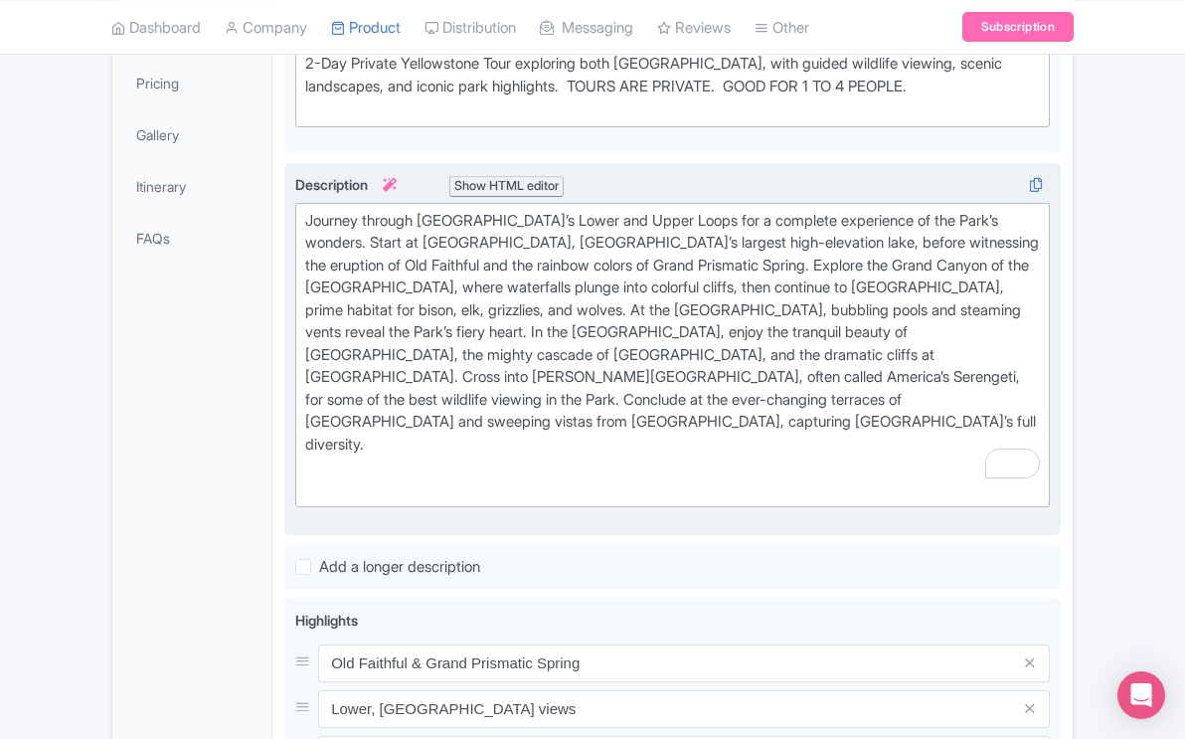
scroll to position [418, 0]
